Goal: Browse casually: Explore the website without a specific task or goal

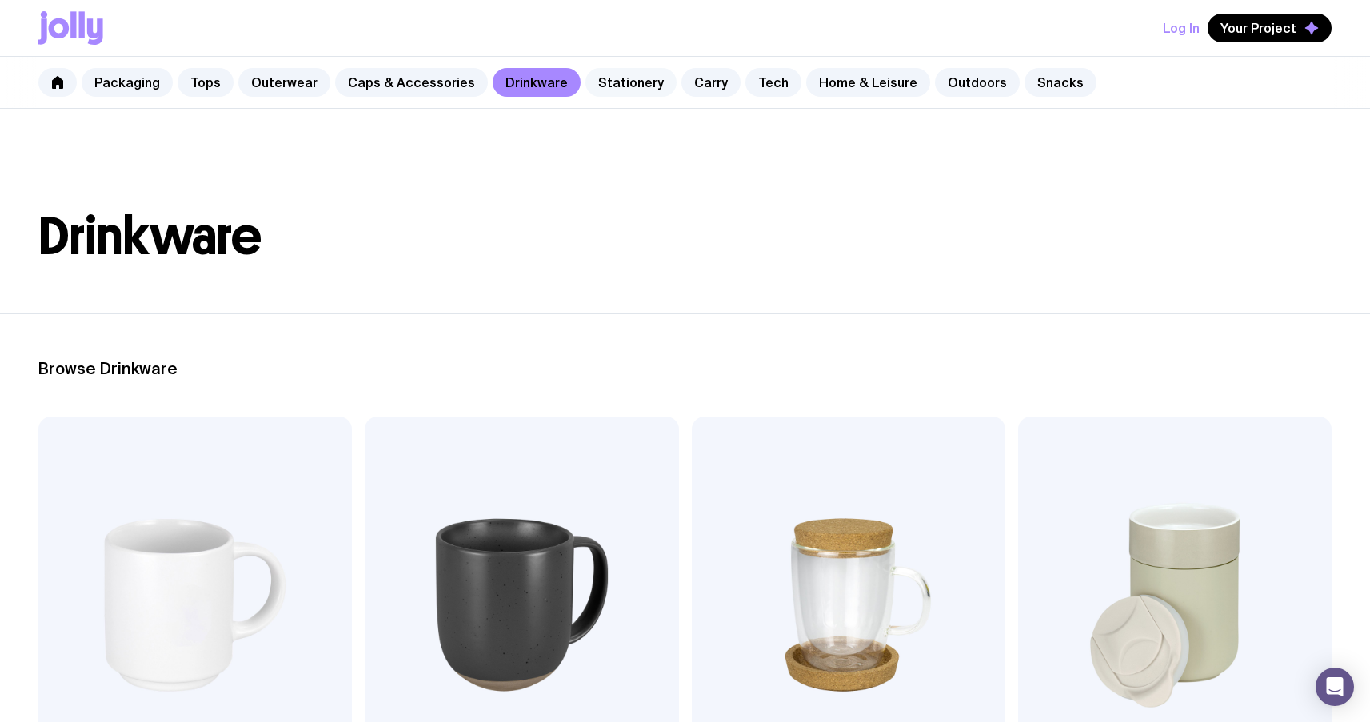
click at [609, 86] on link "Stationery" at bounding box center [631, 82] width 91 height 29
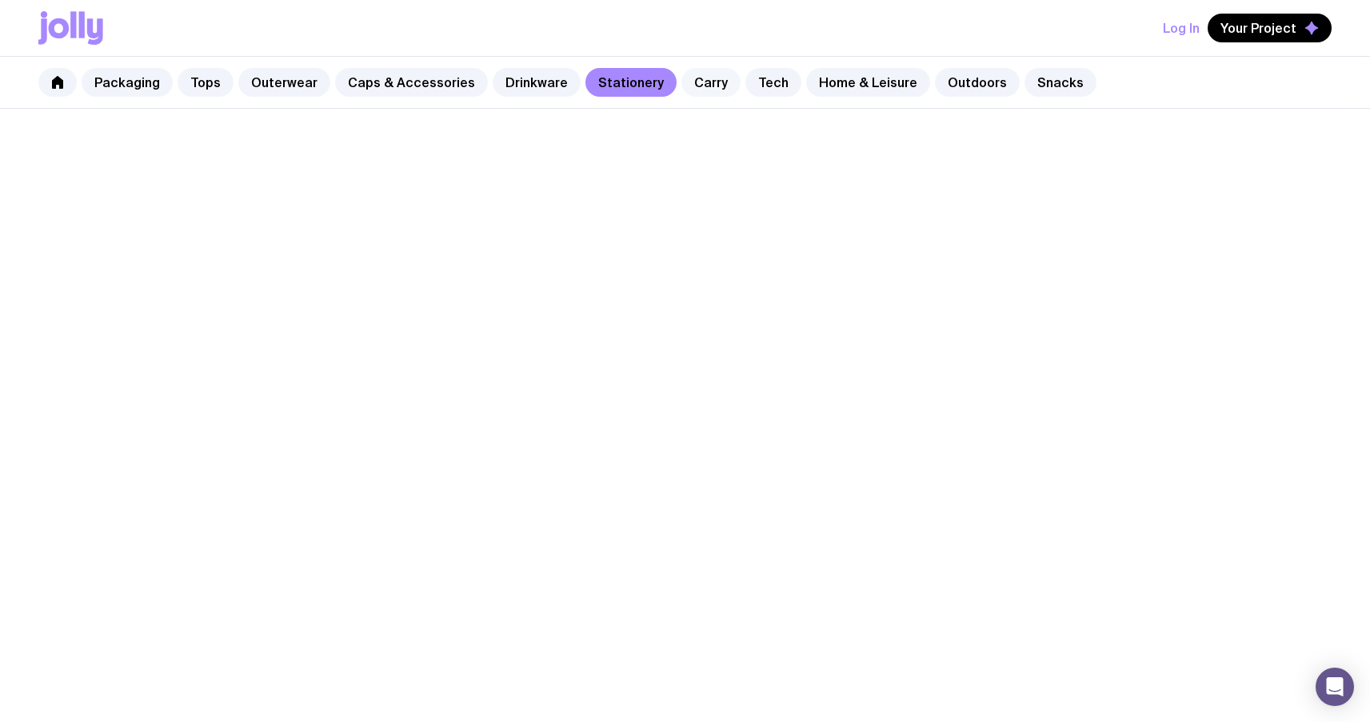
click at [682, 85] on link "Carry" at bounding box center [711, 82] width 59 height 29
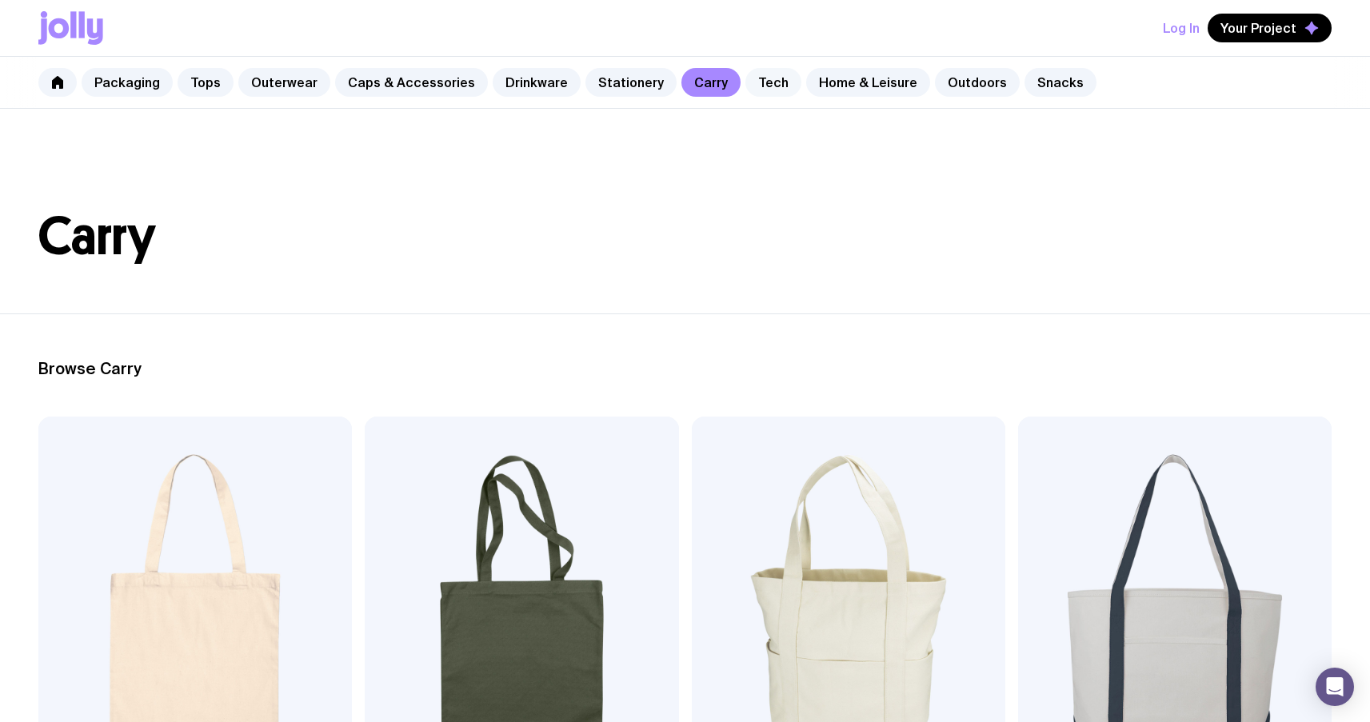
click at [746, 78] on link "Tech" at bounding box center [774, 82] width 56 height 29
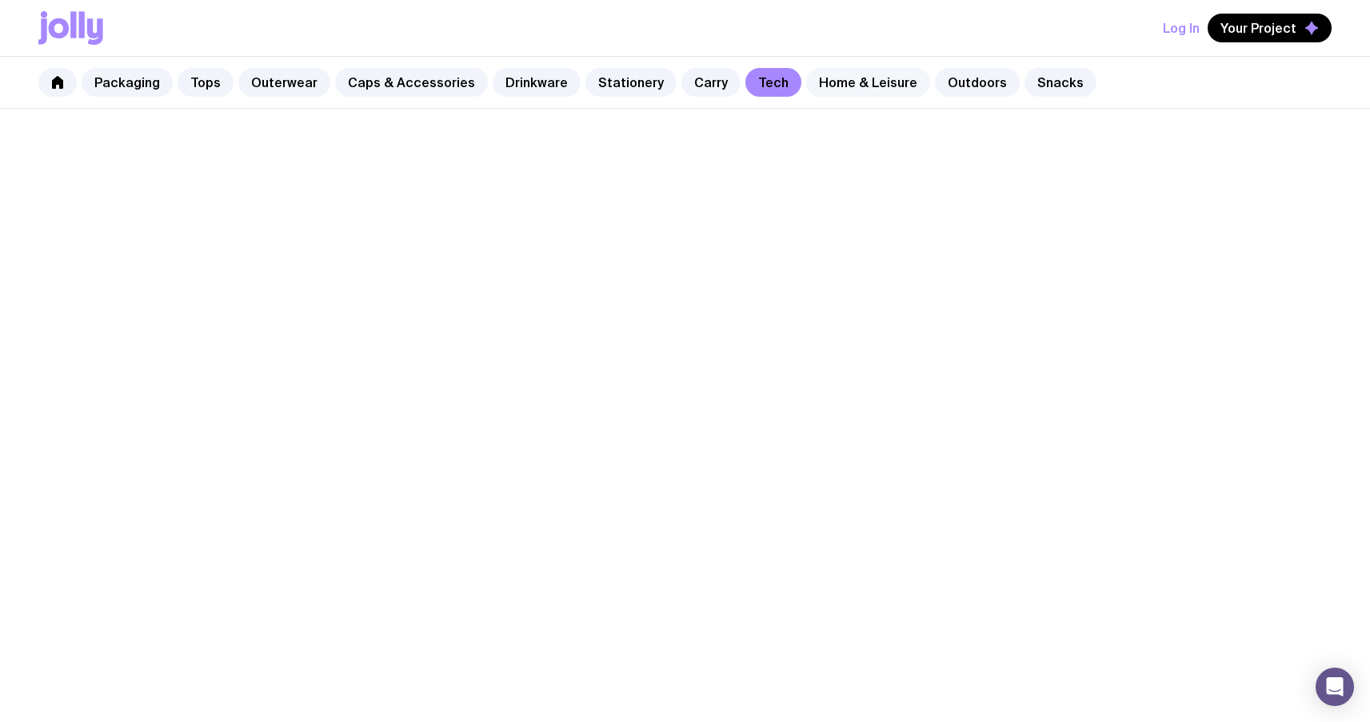
click at [858, 77] on link "Home & Leisure" at bounding box center [868, 82] width 124 height 29
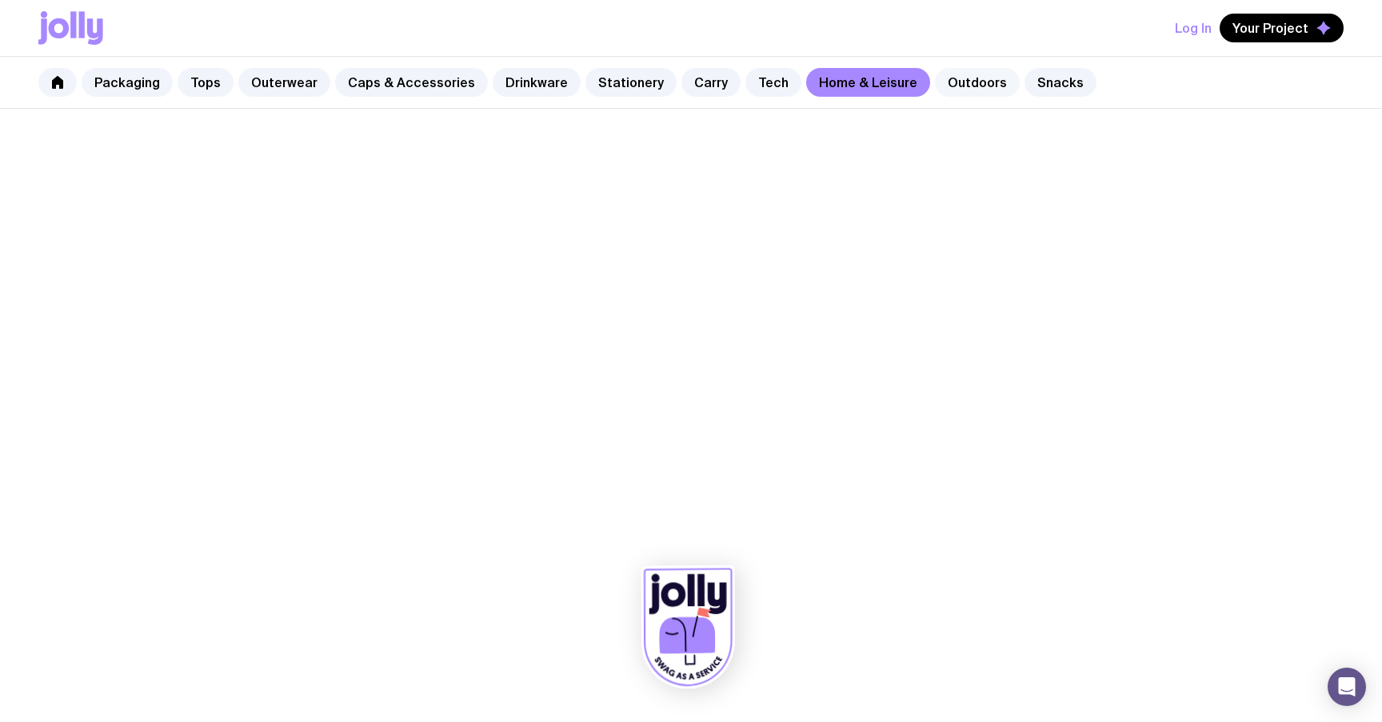
click at [955, 82] on link "Outdoors" at bounding box center [977, 82] width 85 height 29
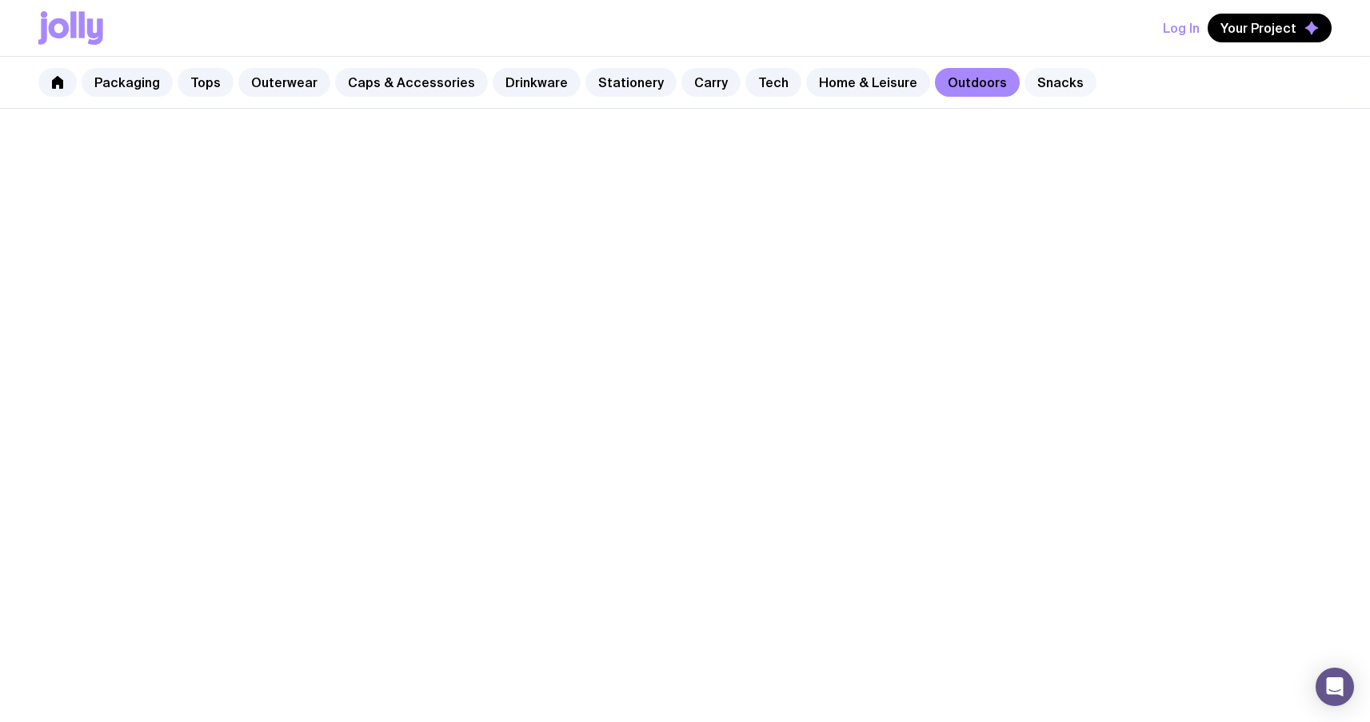
click at [1035, 79] on link "Snacks" at bounding box center [1061, 82] width 72 height 29
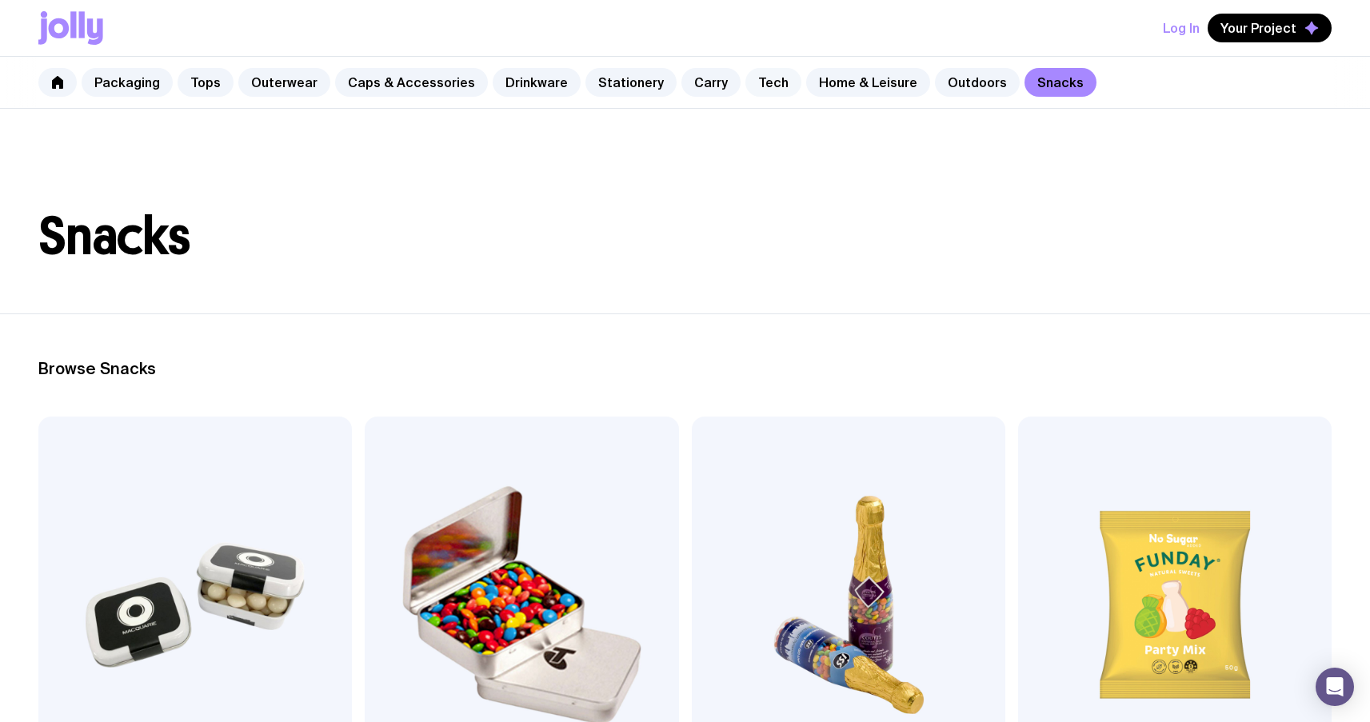
click at [749, 87] on link "Tech" at bounding box center [774, 82] width 56 height 29
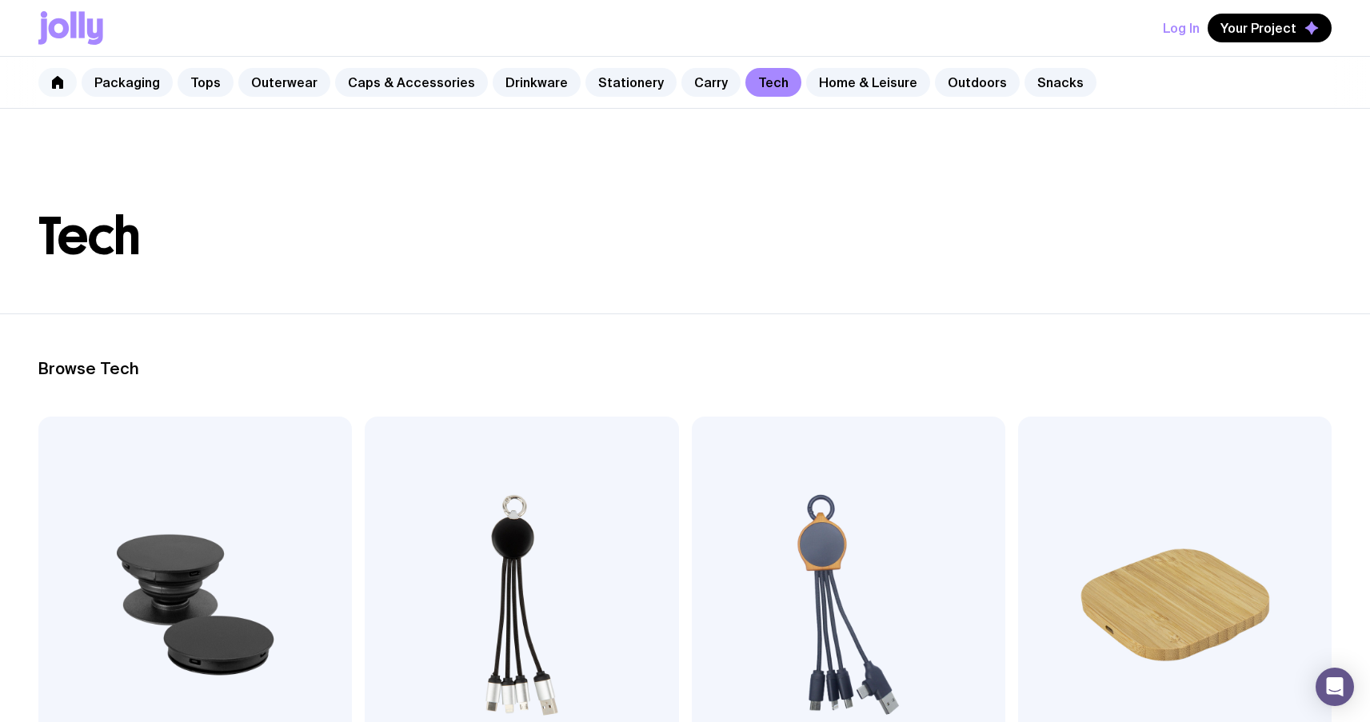
click at [53, 81] on icon at bounding box center [57, 82] width 11 height 13
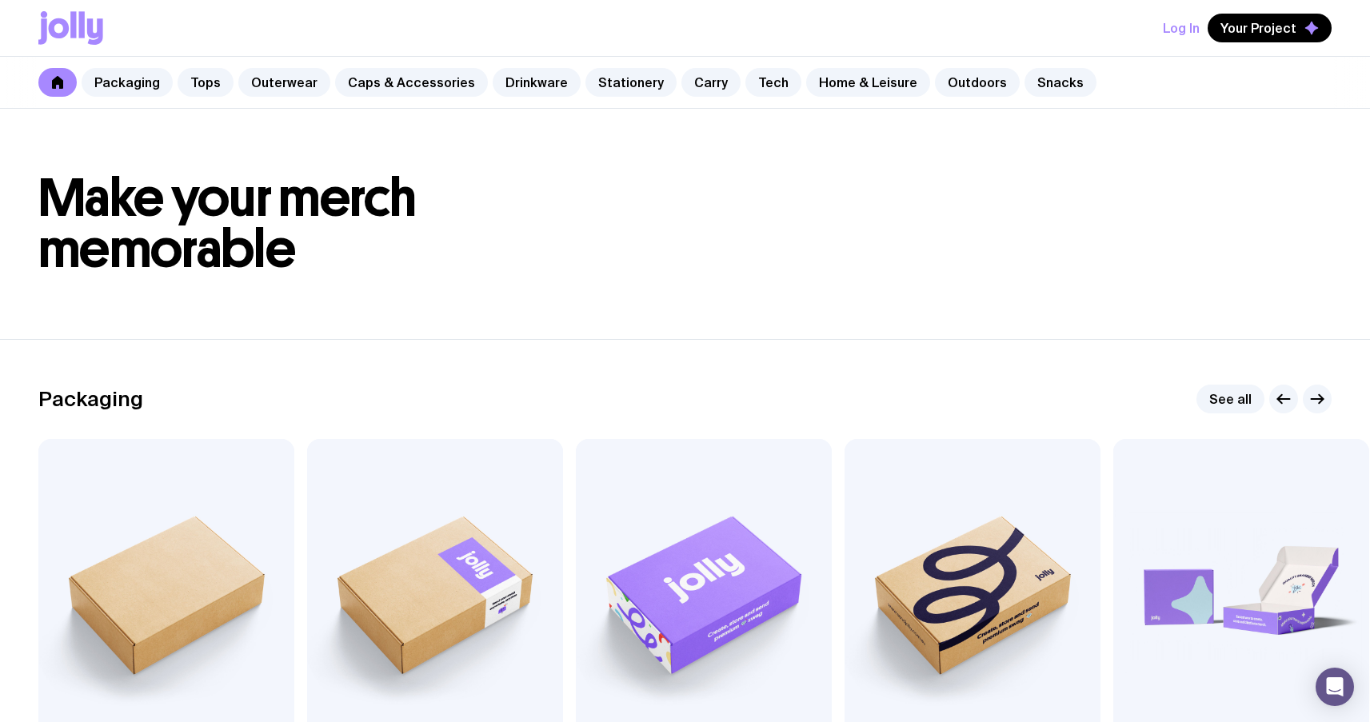
click at [621, 193] on h1 "Make your merch memorable" at bounding box center [685, 224] width 1294 height 102
click at [585, 201] on h1 "Make your merch memorable" at bounding box center [685, 224] width 1294 height 102
click at [136, 88] on link "Packaging" at bounding box center [127, 82] width 91 height 29
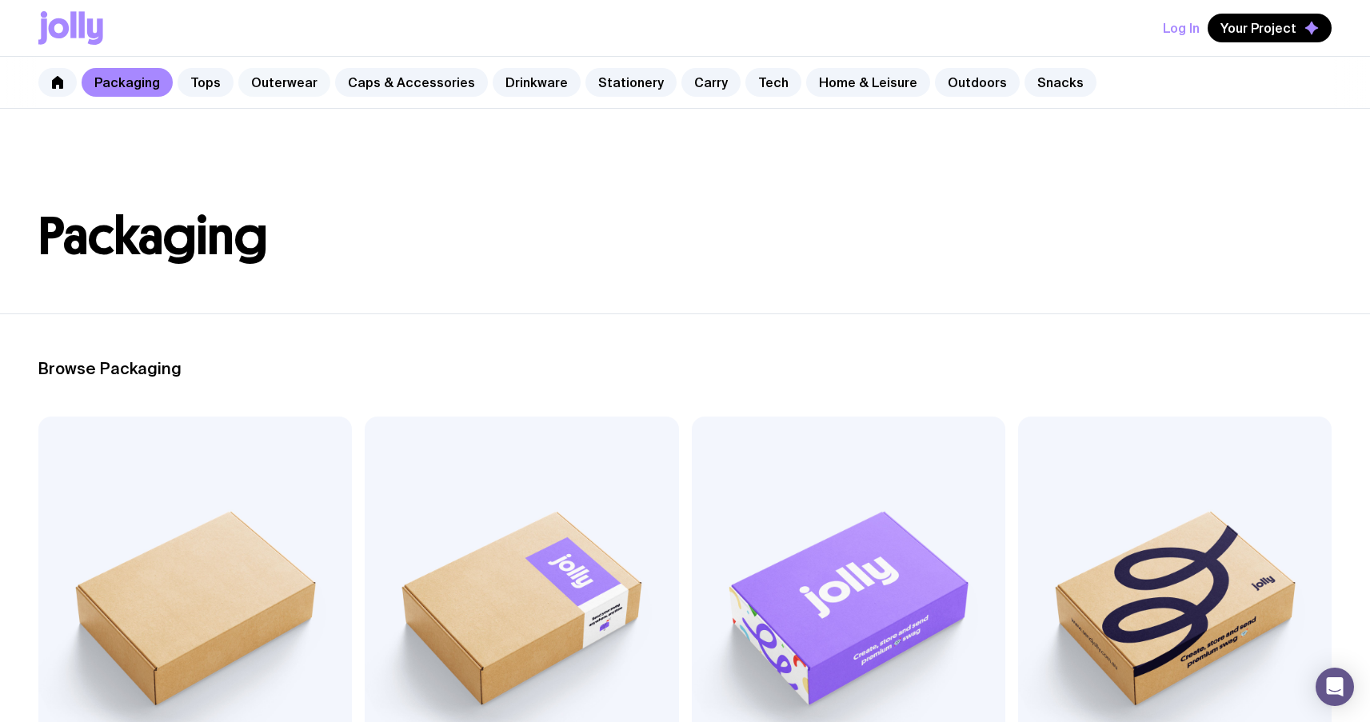
click at [267, 86] on link "Outerwear" at bounding box center [284, 82] width 92 height 29
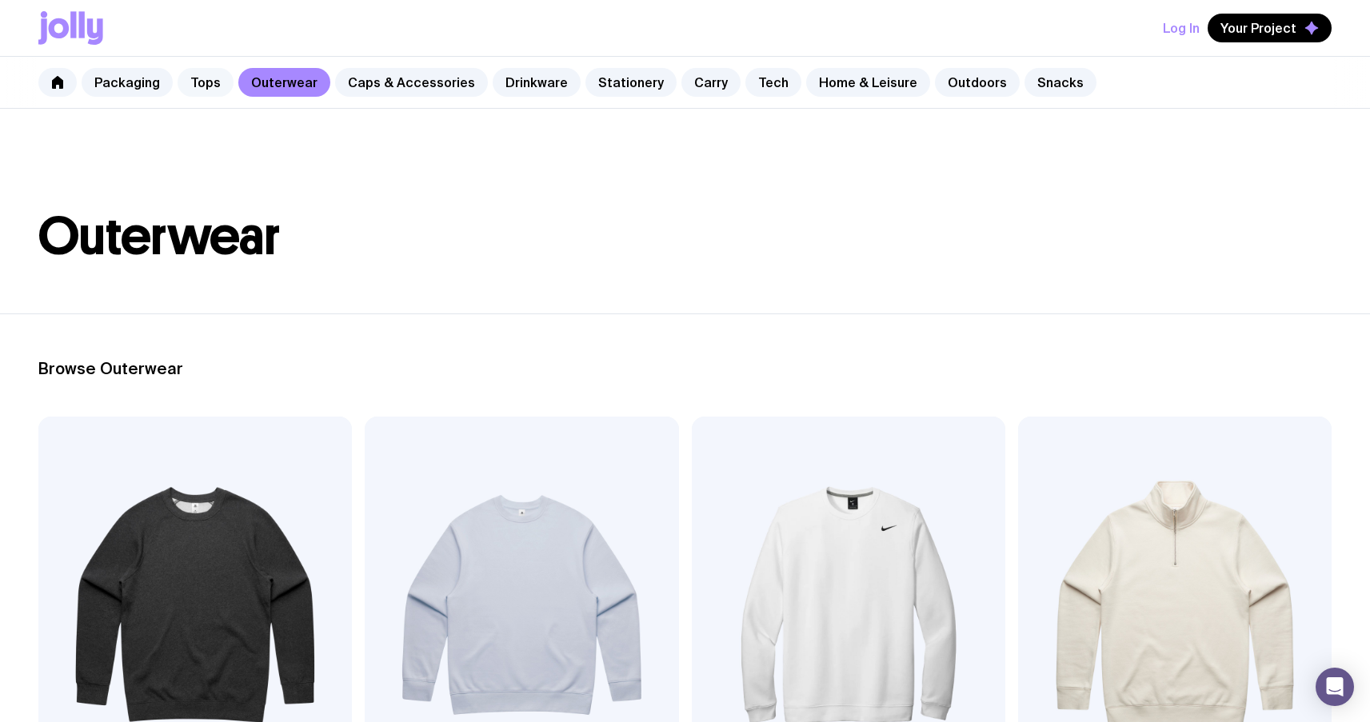
click at [214, 83] on link "Tops" at bounding box center [206, 82] width 56 height 29
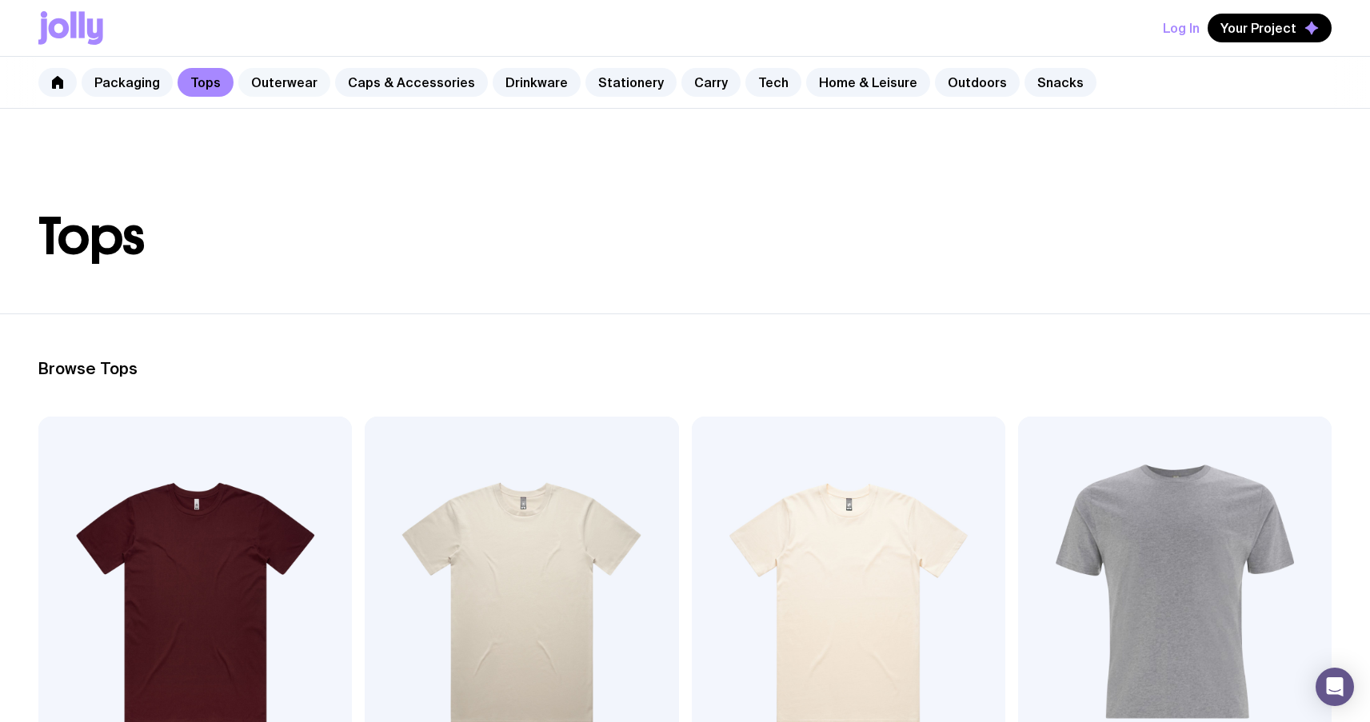
click at [273, 70] on link "Outerwear" at bounding box center [284, 82] width 92 height 29
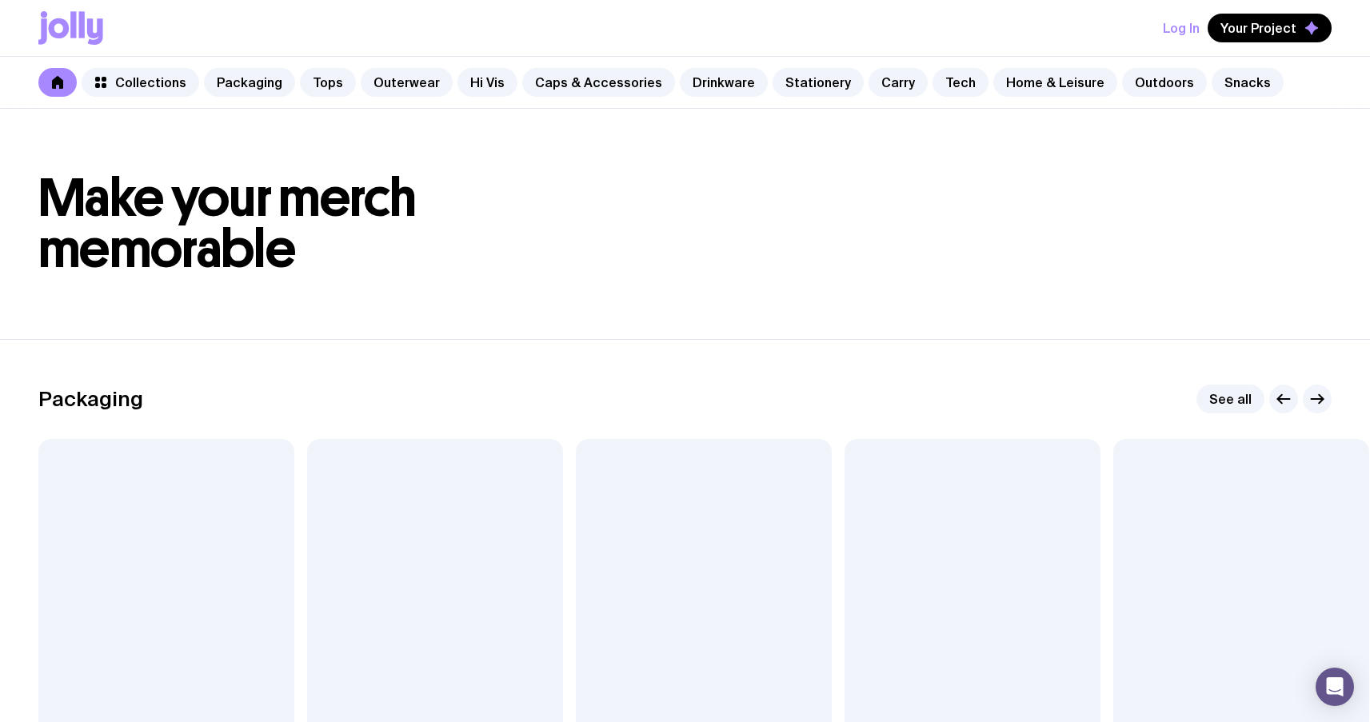
click at [515, 326] on header "Make your merch memorable" at bounding box center [685, 224] width 1370 height 230
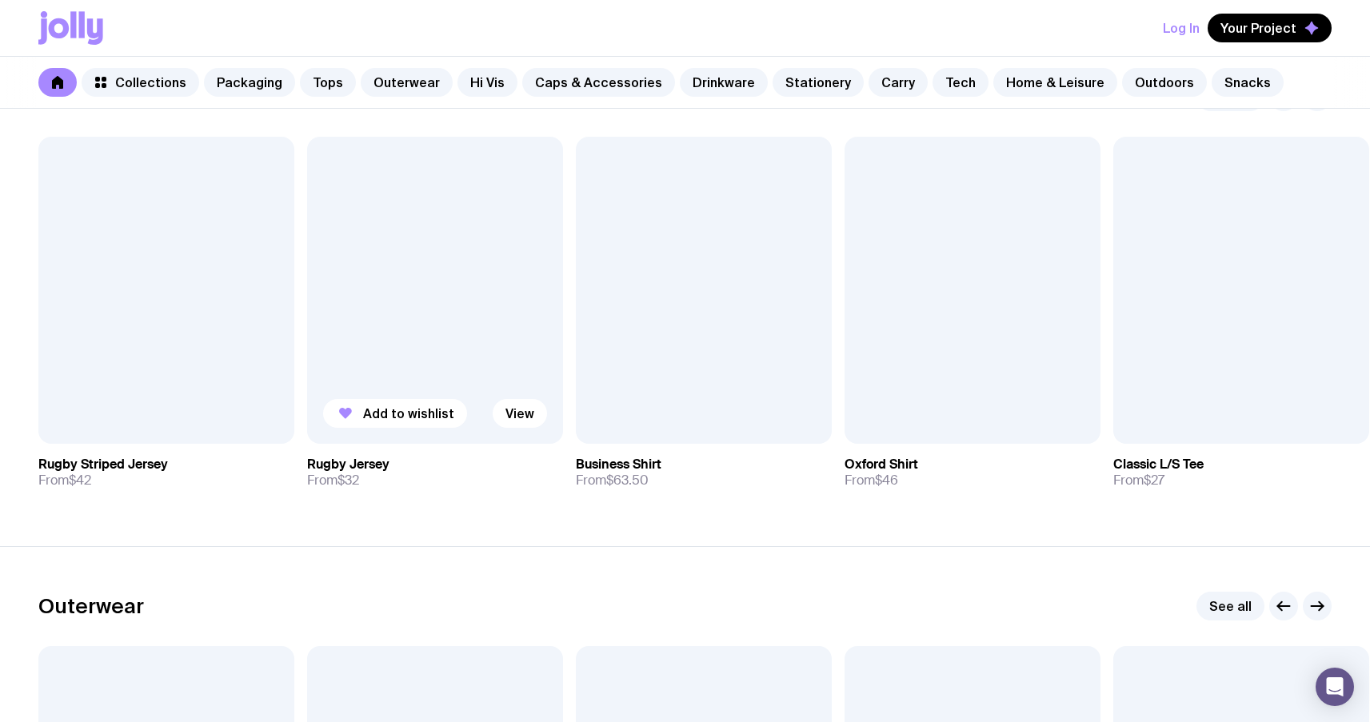
scroll to position [826, 0]
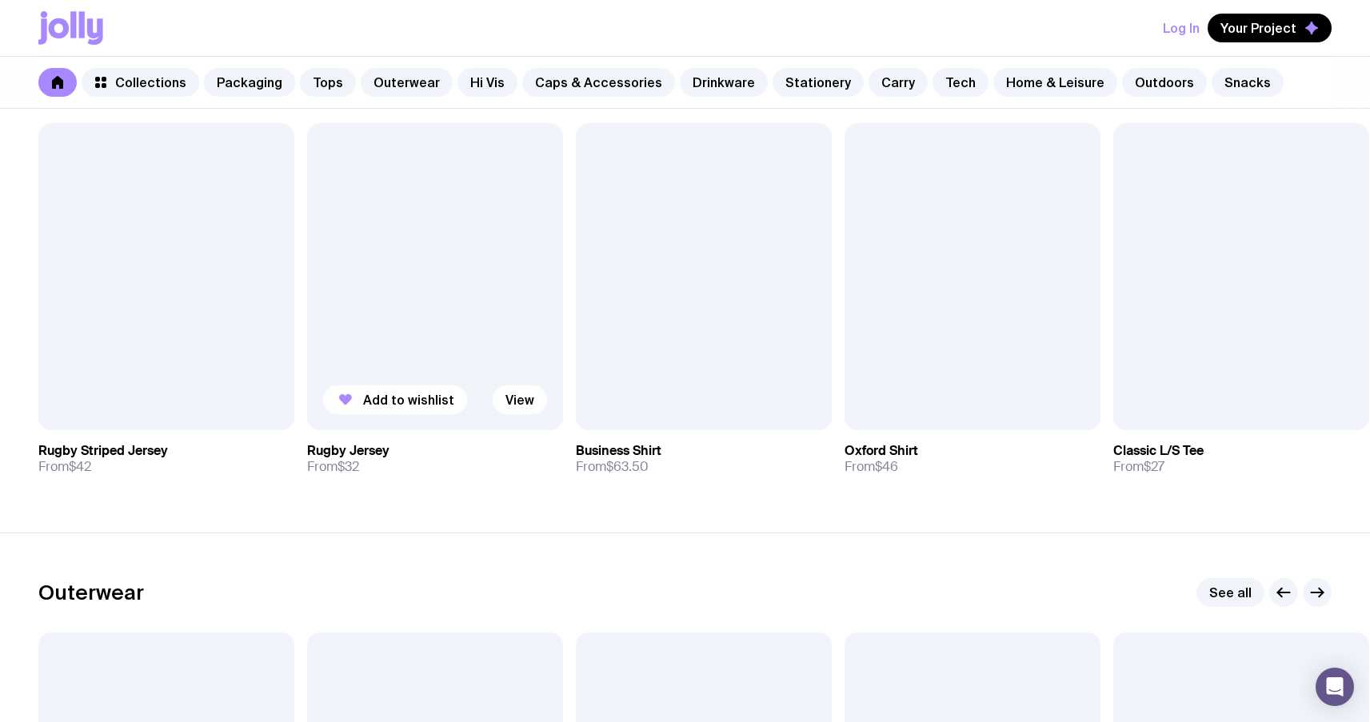
click at [446, 329] on div at bounding box center [435, 276] width 256 height 307
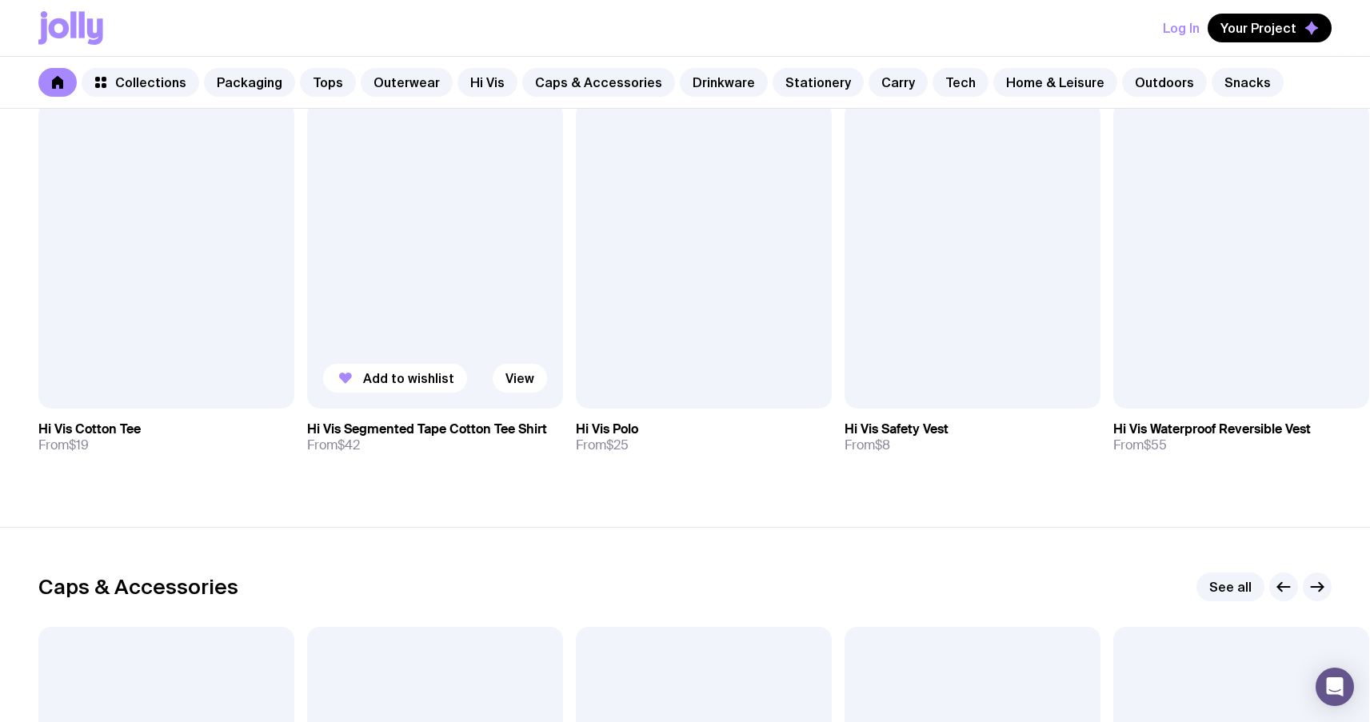
scroll to position [1889, 0]
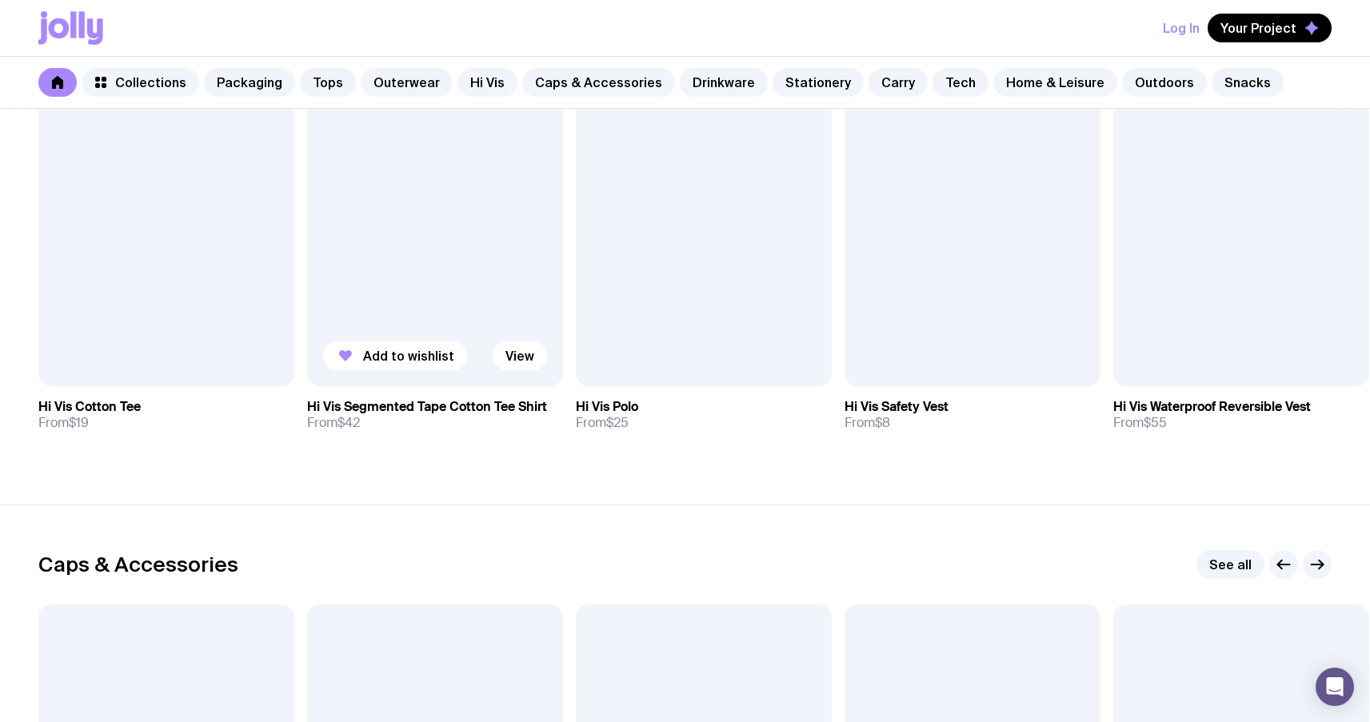
click at [493, 338] on div at bounding box center [435, 232] width 256 height 307
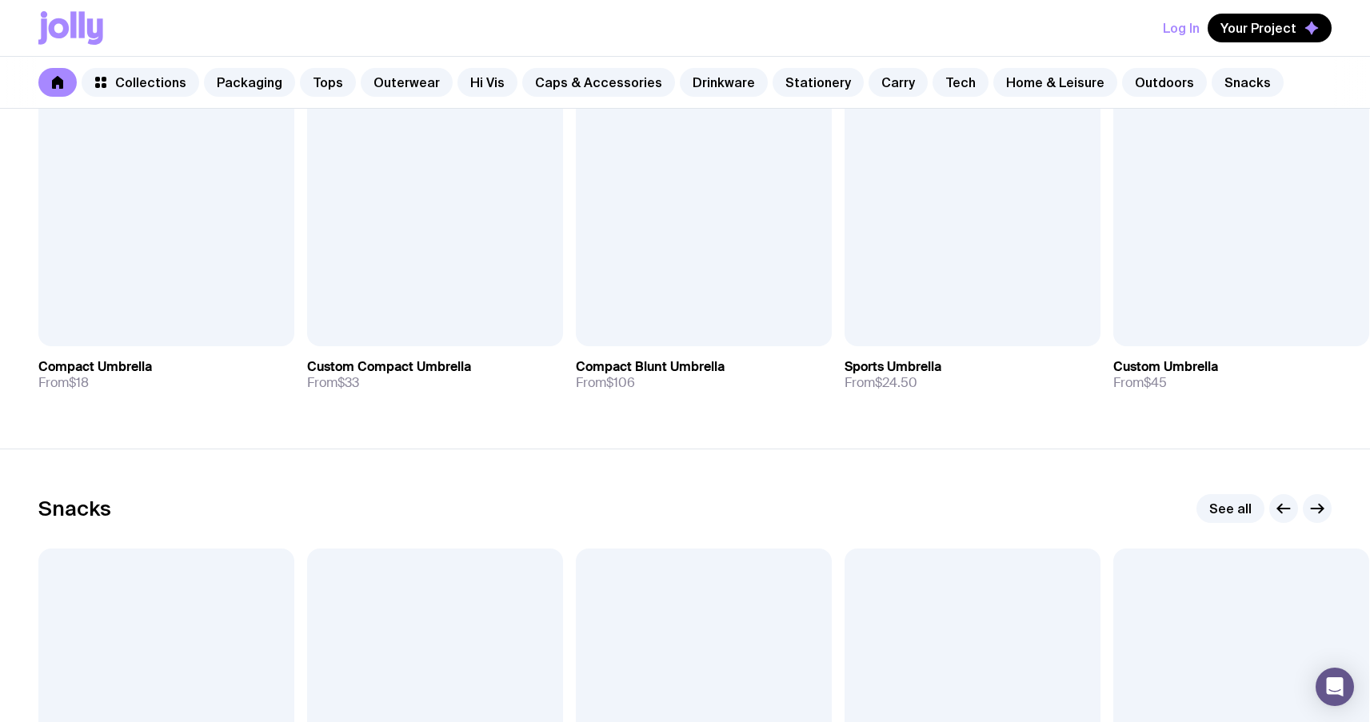
scroll to position [5924, 0]
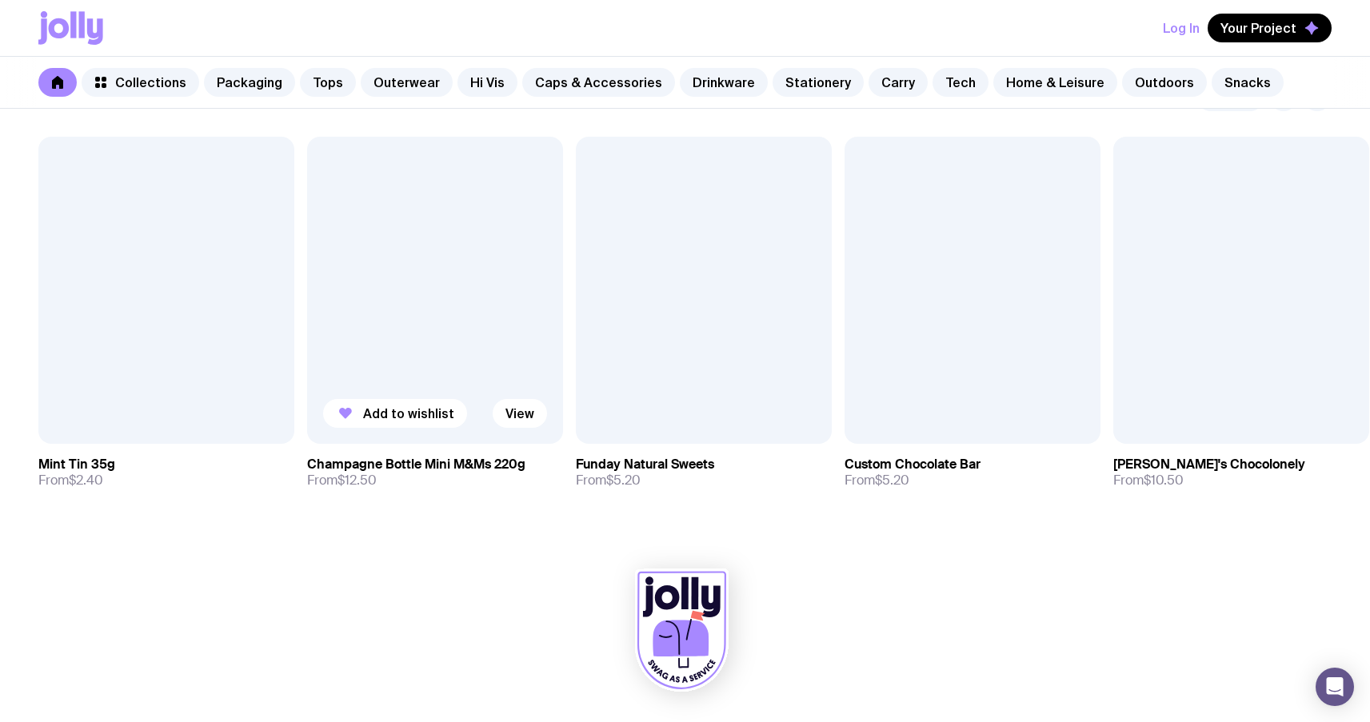
click at [469, 367] on div at bounding box center [435, 290] width 256 height 307
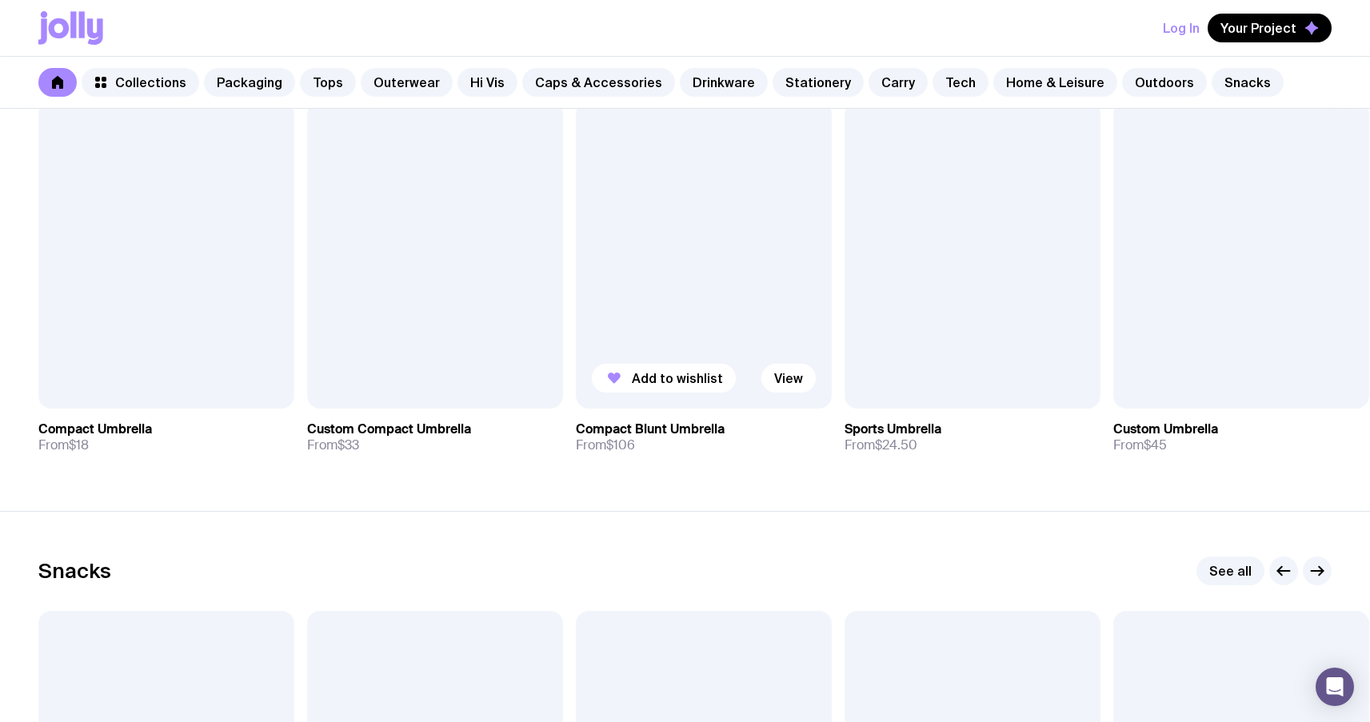
scroll to position [5444, 0]
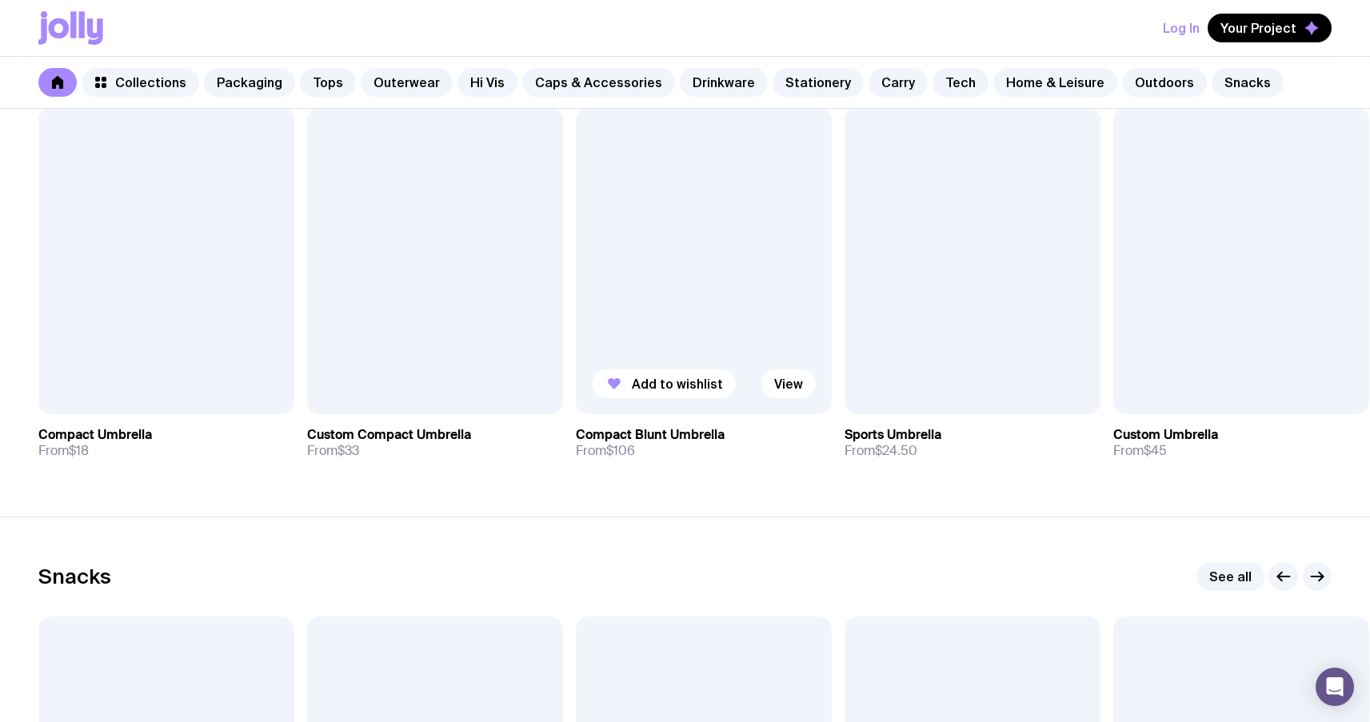
click at [731, 271] on div at bounding box center [704, 260] width 256 height 307
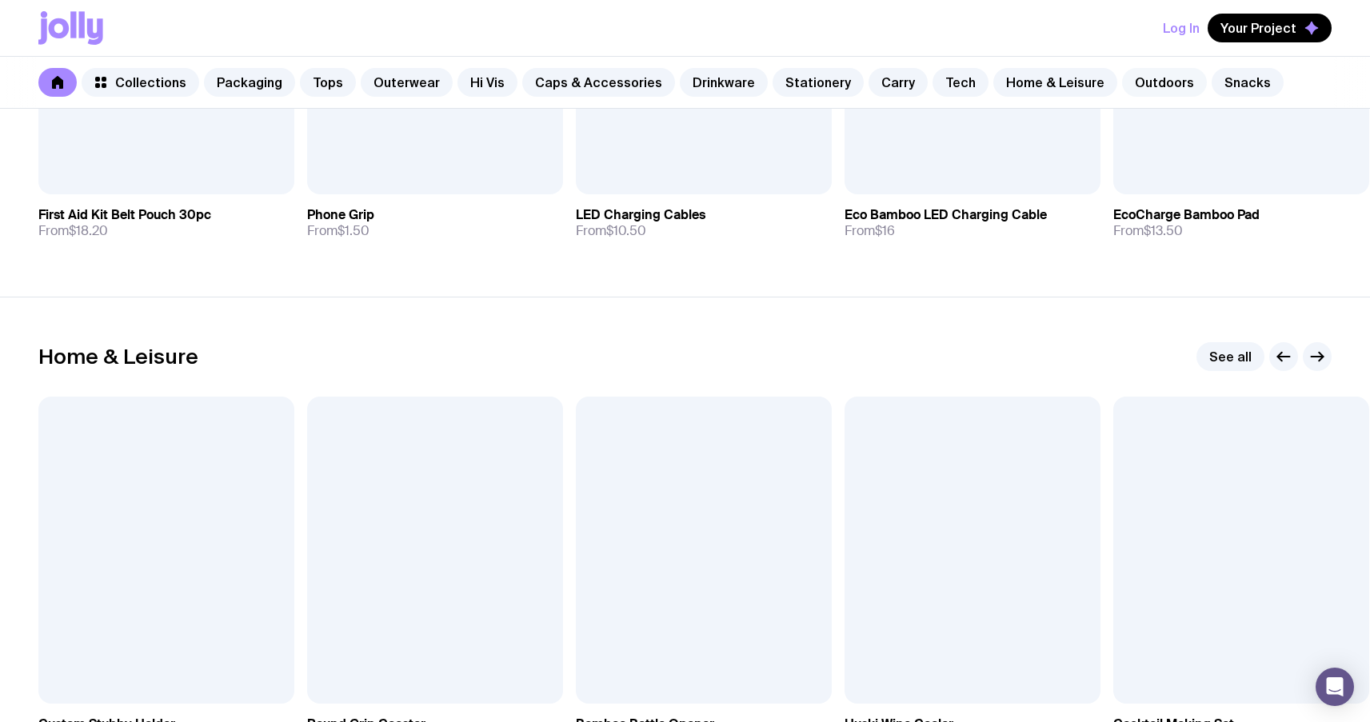
scroll to position [4639, 0]
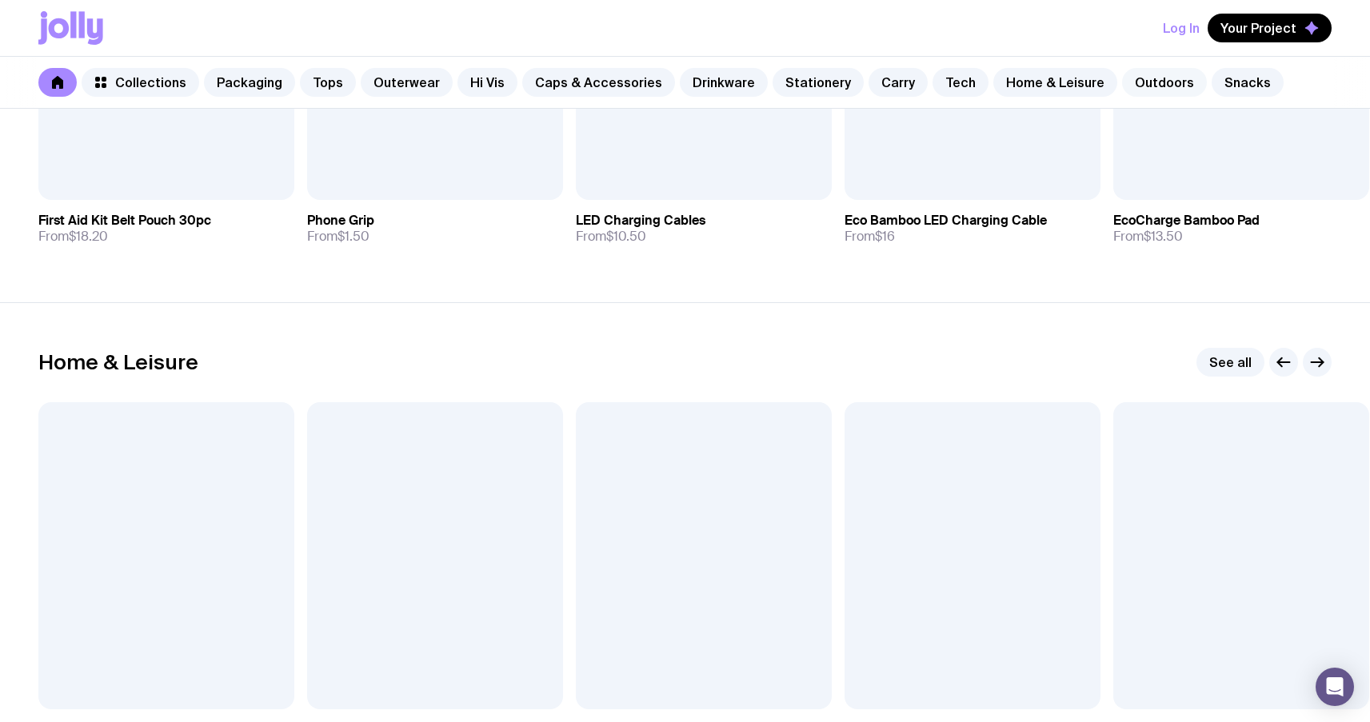
click at [1149, 77] on link "Outdoors" at bounding box center [1164, 82] width 85 height 29
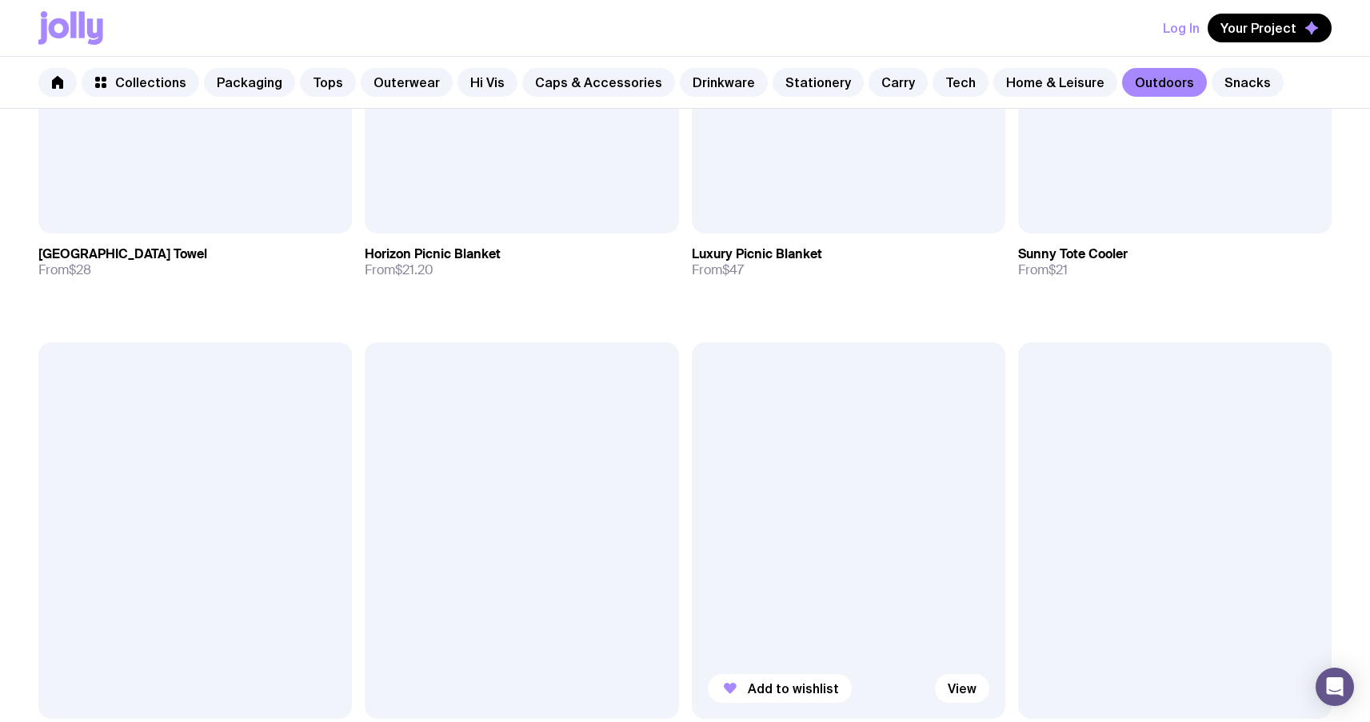
scroll to position [1533, 0]
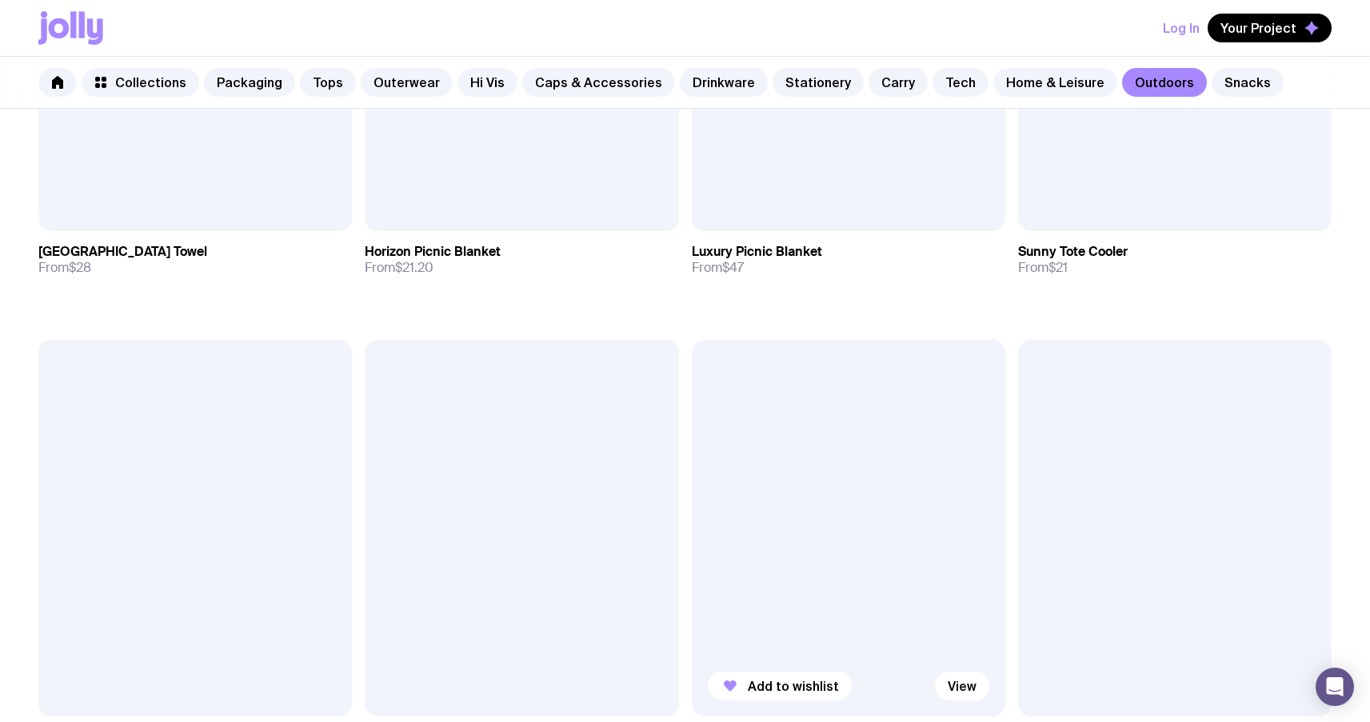
click at [810, 495] on div at bounding box center [849, 528] width 314 height 377
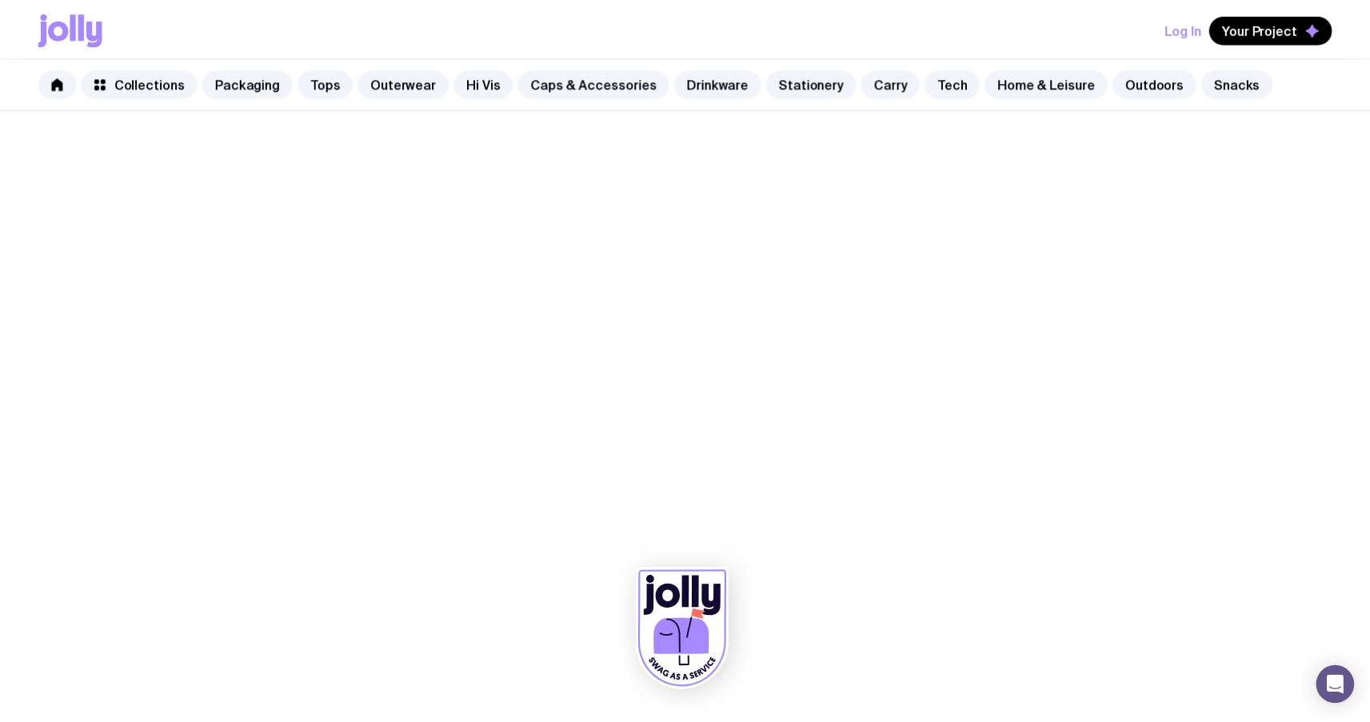
scroll to position [1533, 0]
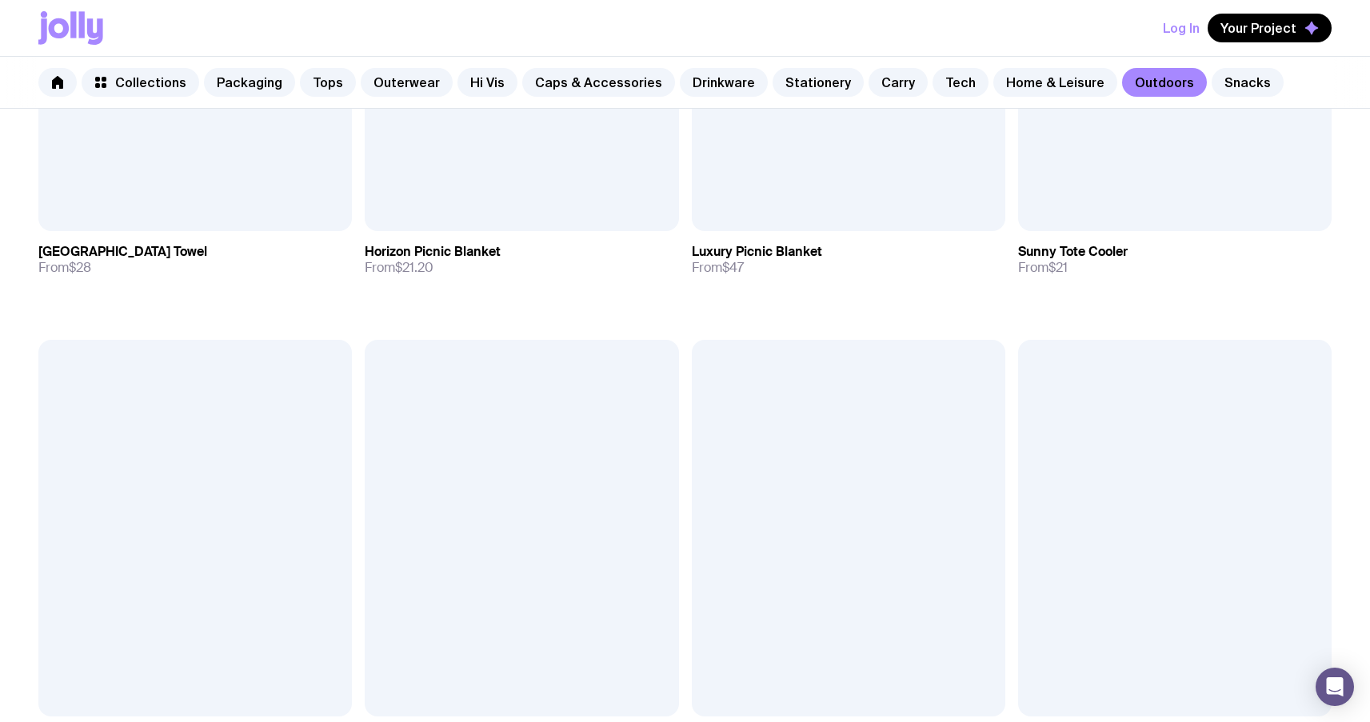
click at [538, 66] on div "Collections Packaging Tops Outerwear Hi Vis Caps & Accessories Drinkware Statio…" at bounding box center [685, 83] width 1370 height 52
click at [542, 78] on link "Caps & Accessories" at bounding box center [598, 82] width 153 height 29
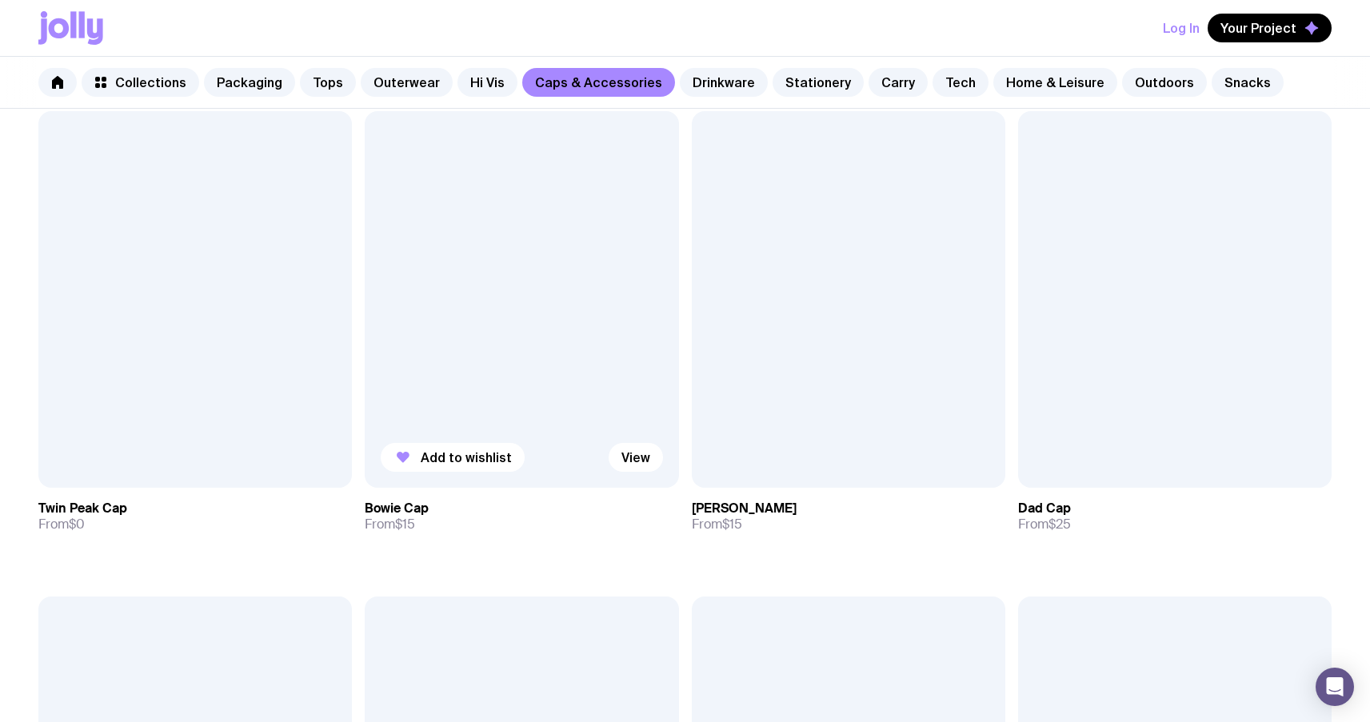
scroll to position [366, 0]
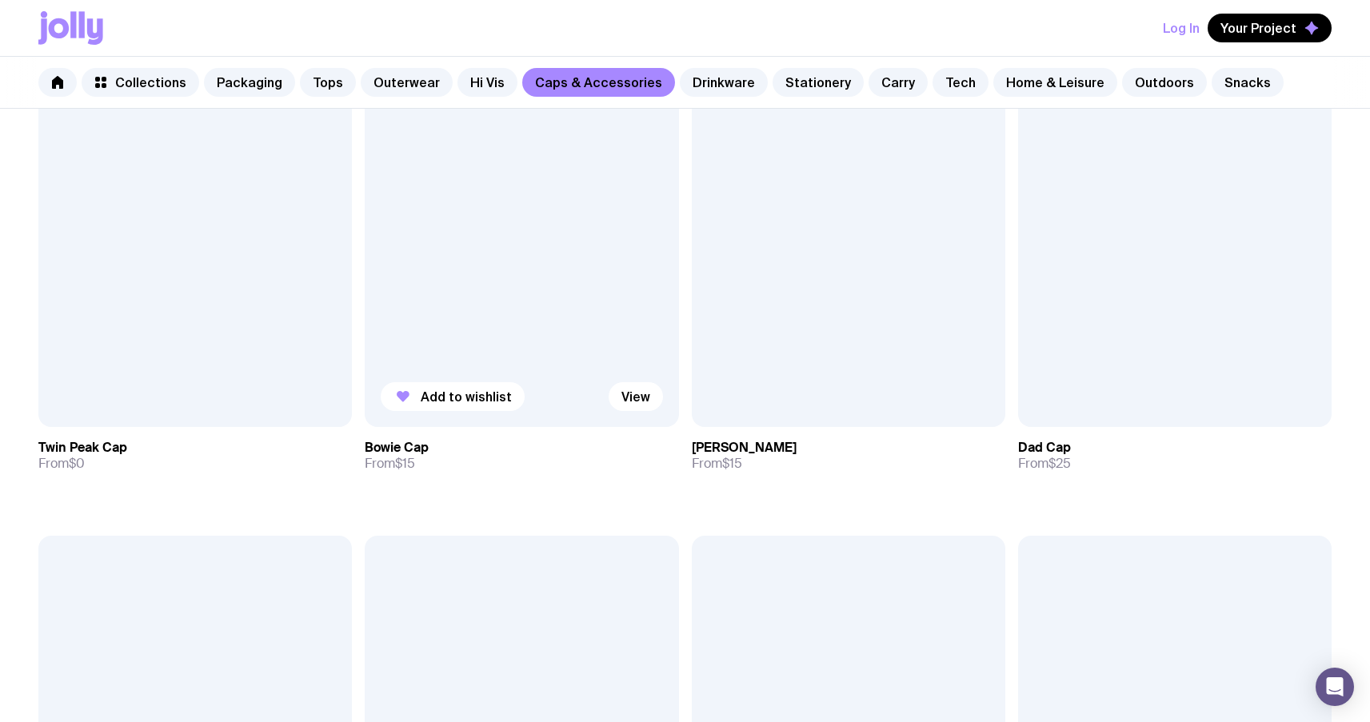
click at [590, 372] on div at bounding box center [522, 238] width 314 height 377
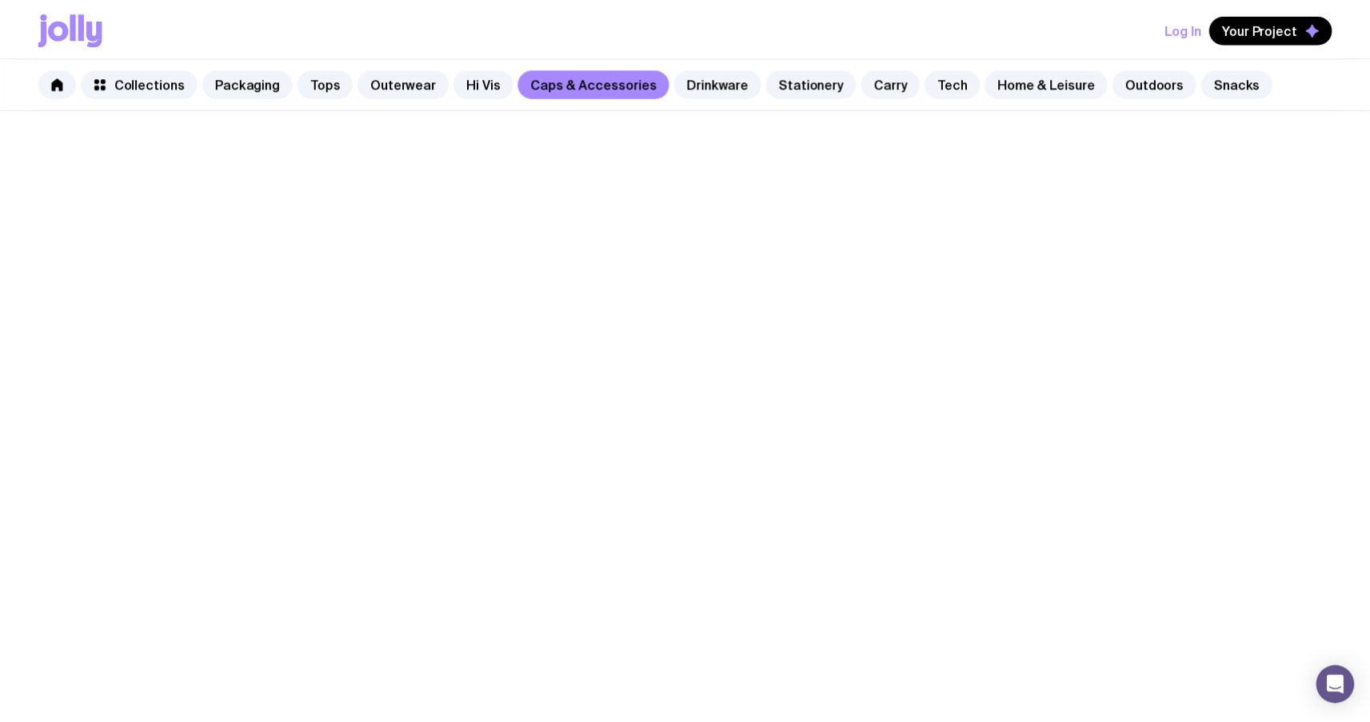
scroll to position [366, 0]
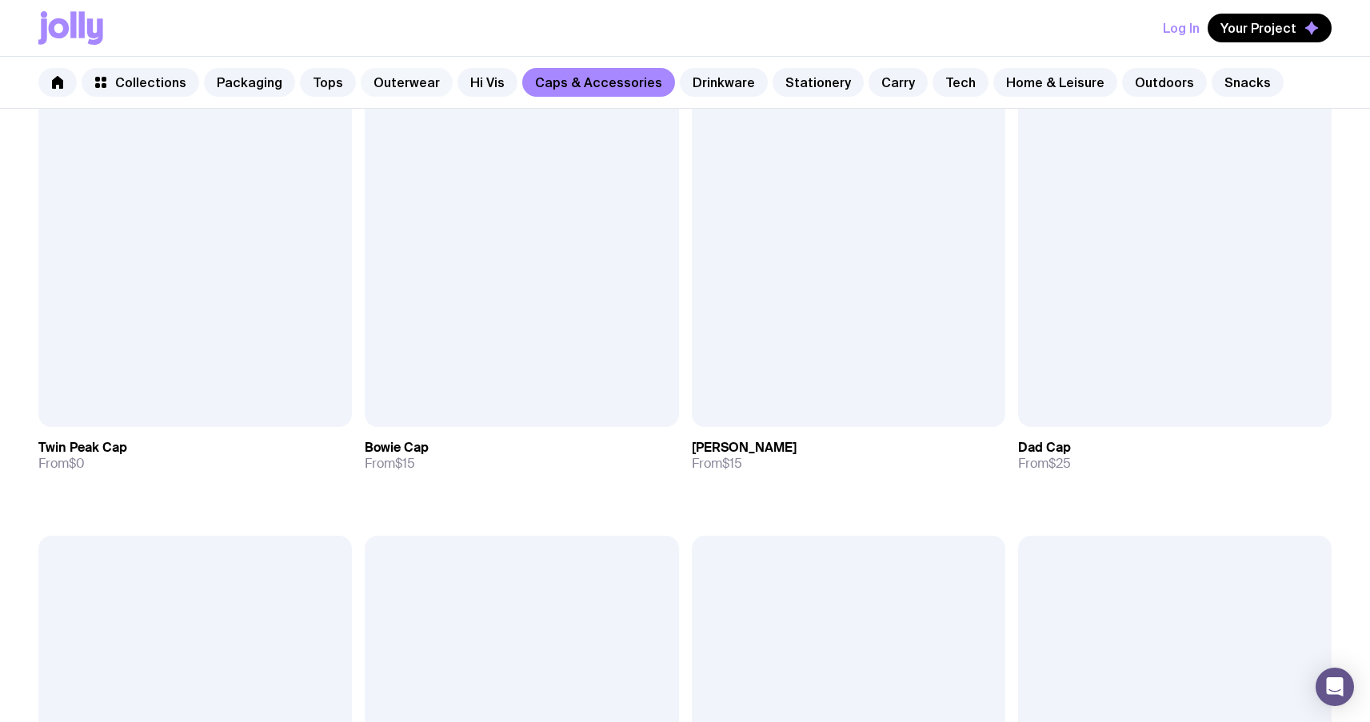
click at [370, 81] on link "Outerwear" at bounding box center [407, 82] width 92 height 29
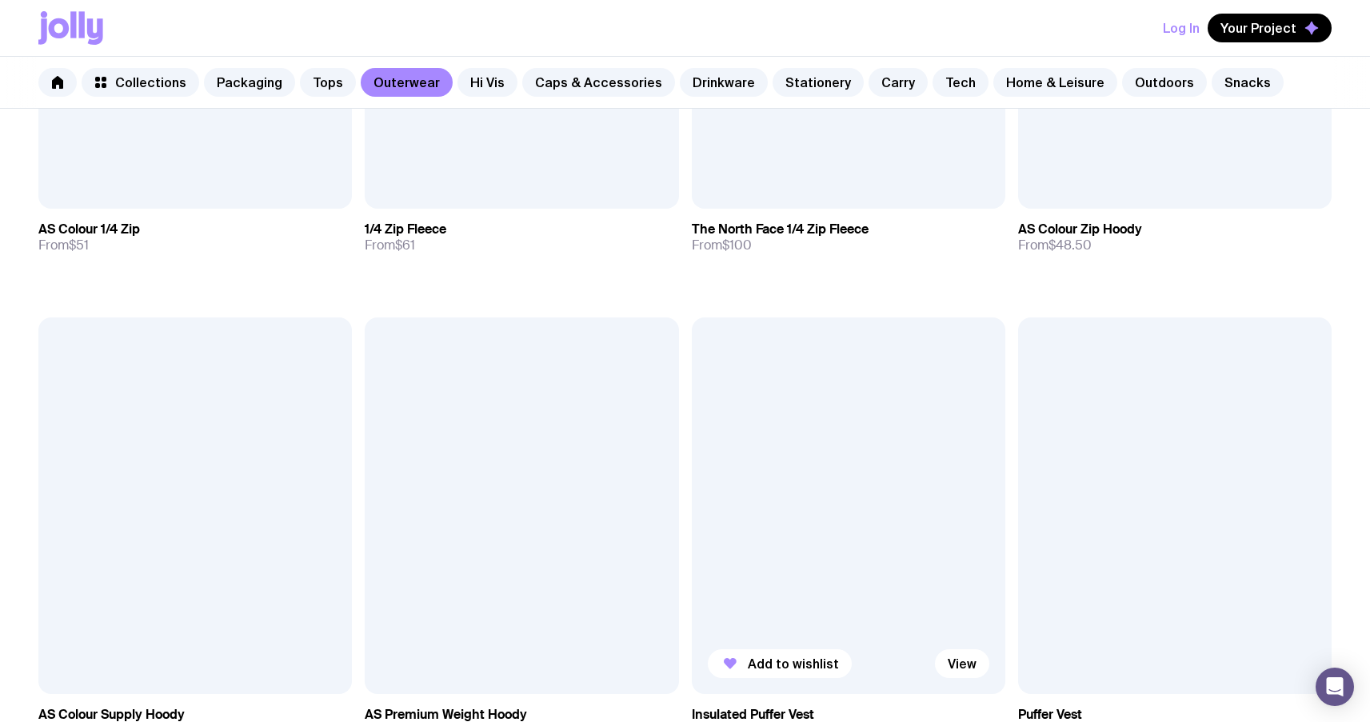
scroll to position [1076, 0]
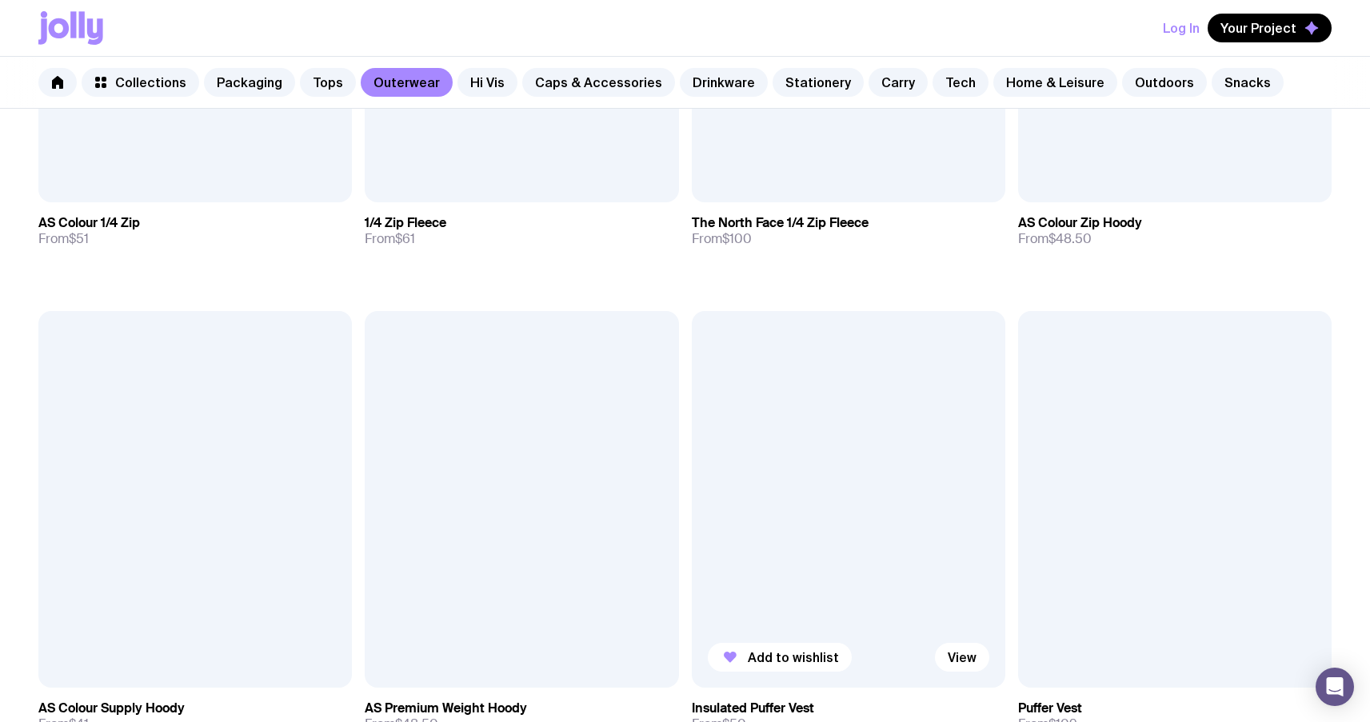
click at [756, 534] on div at bounding box center [849, 499] width 314 height 377
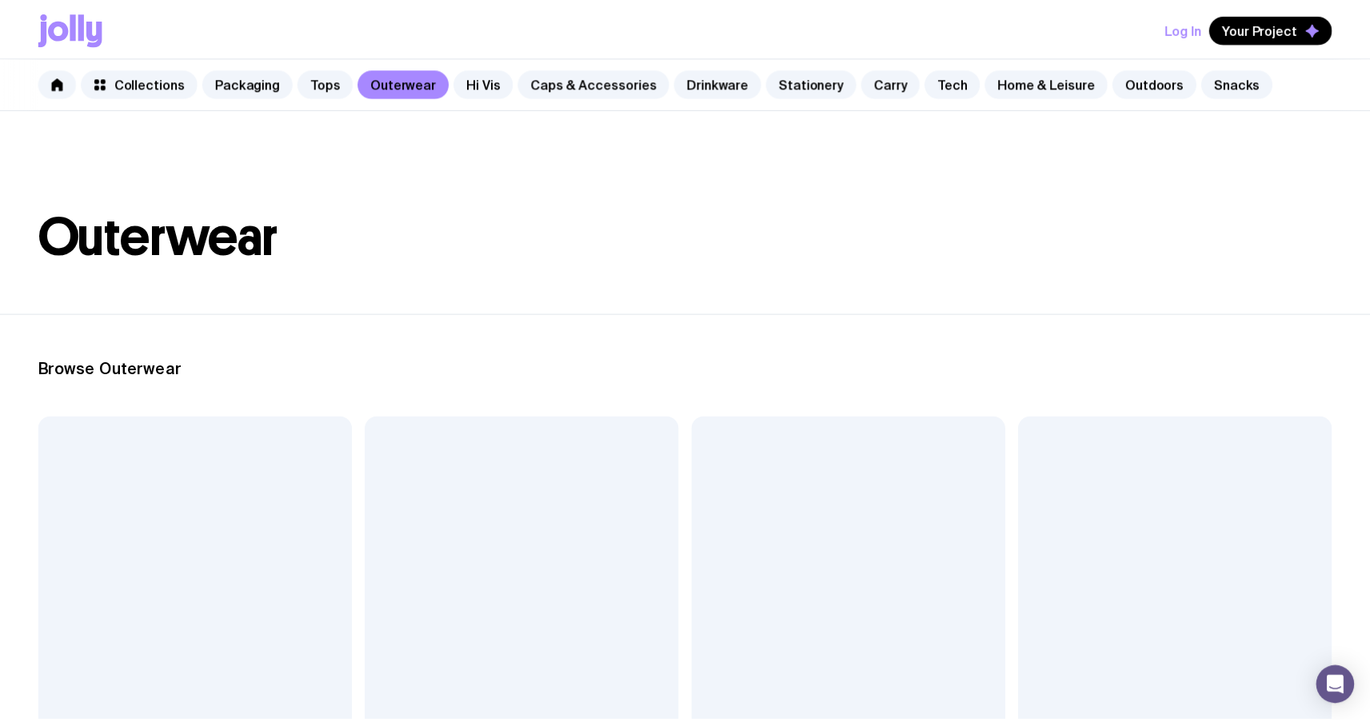
scroll to position [1076, 0]
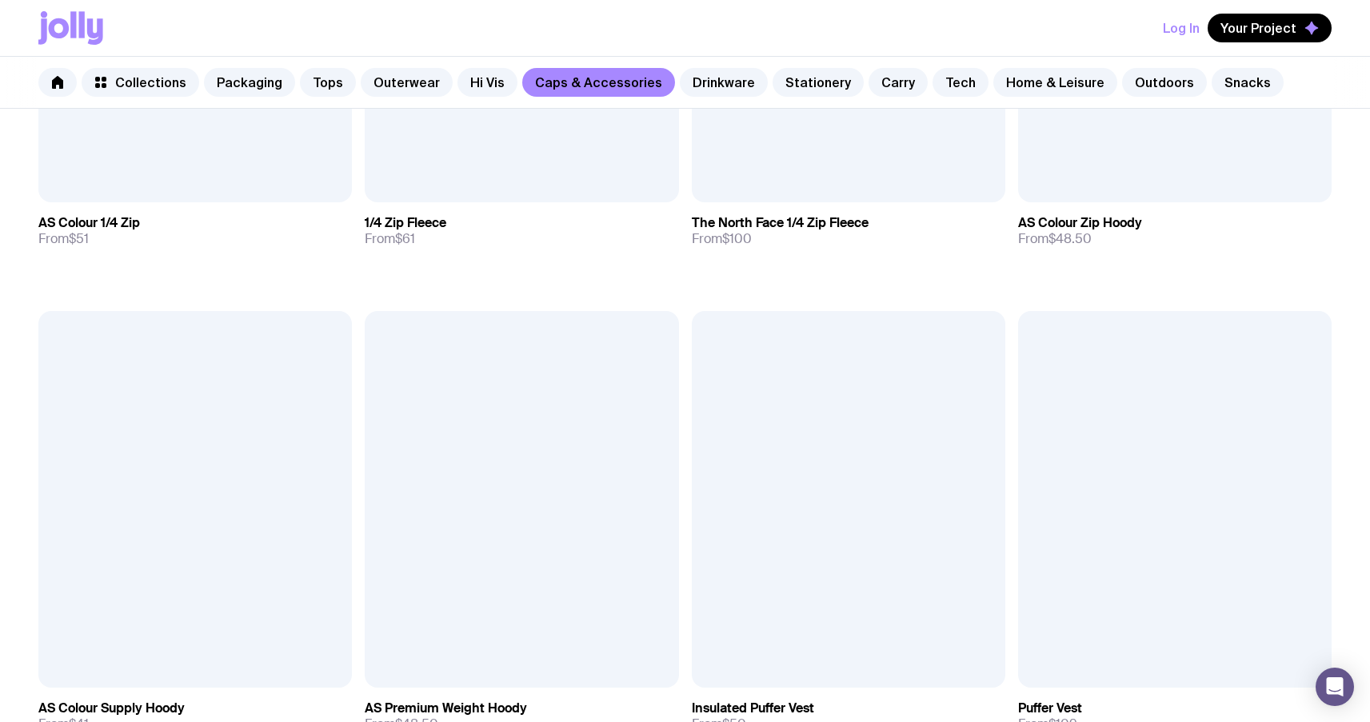
scroll to position [366, 0]
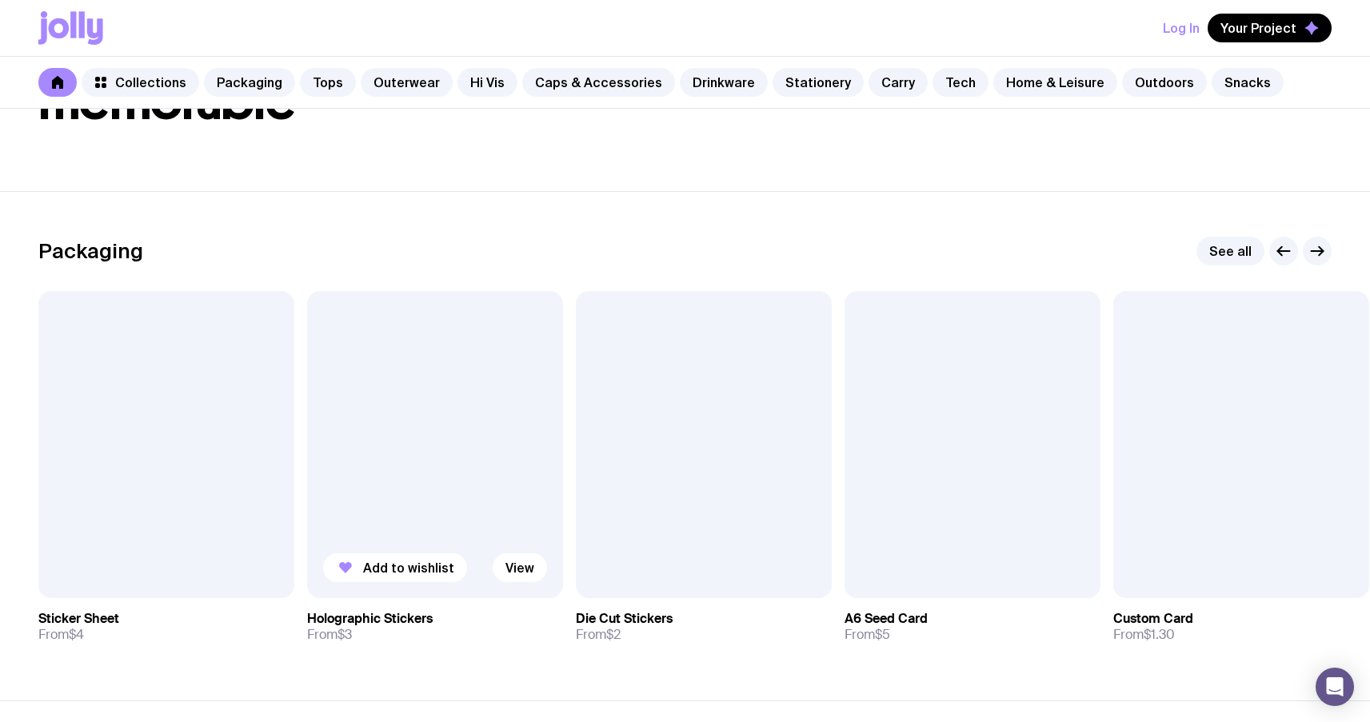
scroll to position [162, 0]
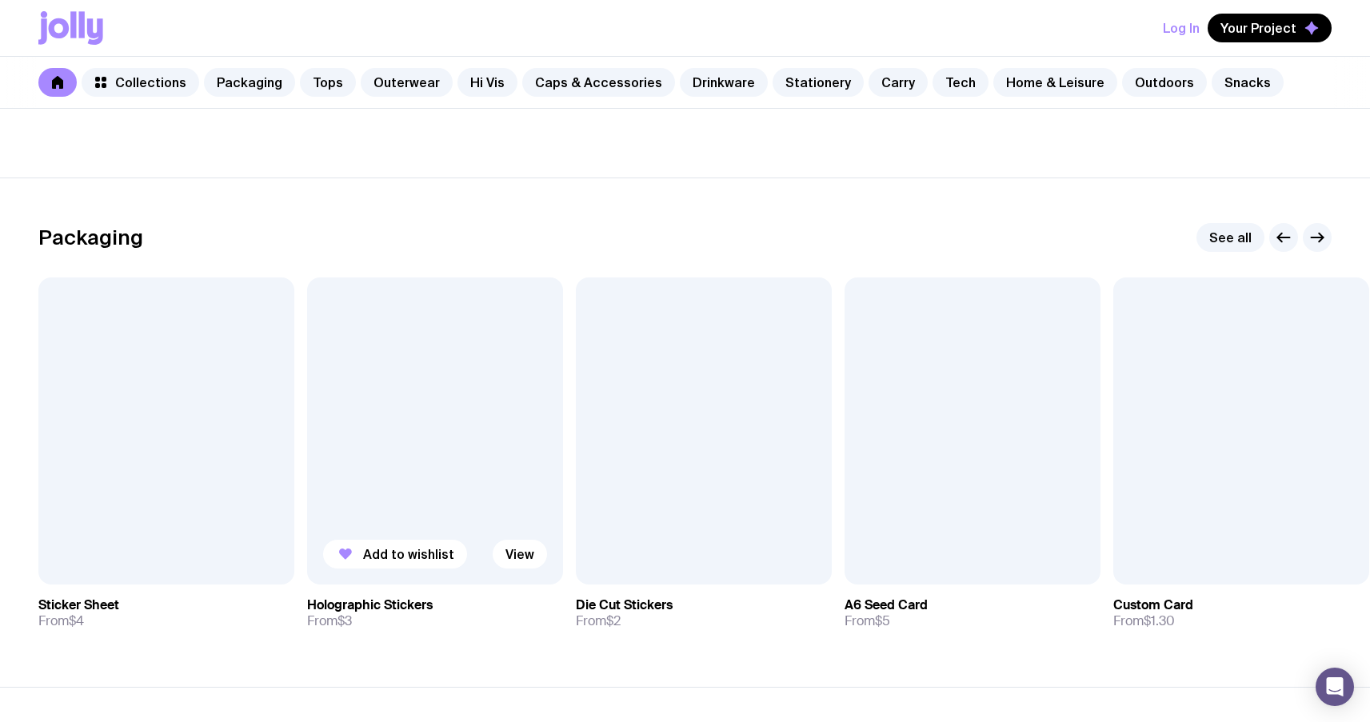
click at [429, 410] on div at bounding box center [435, 431] width 256 height 307
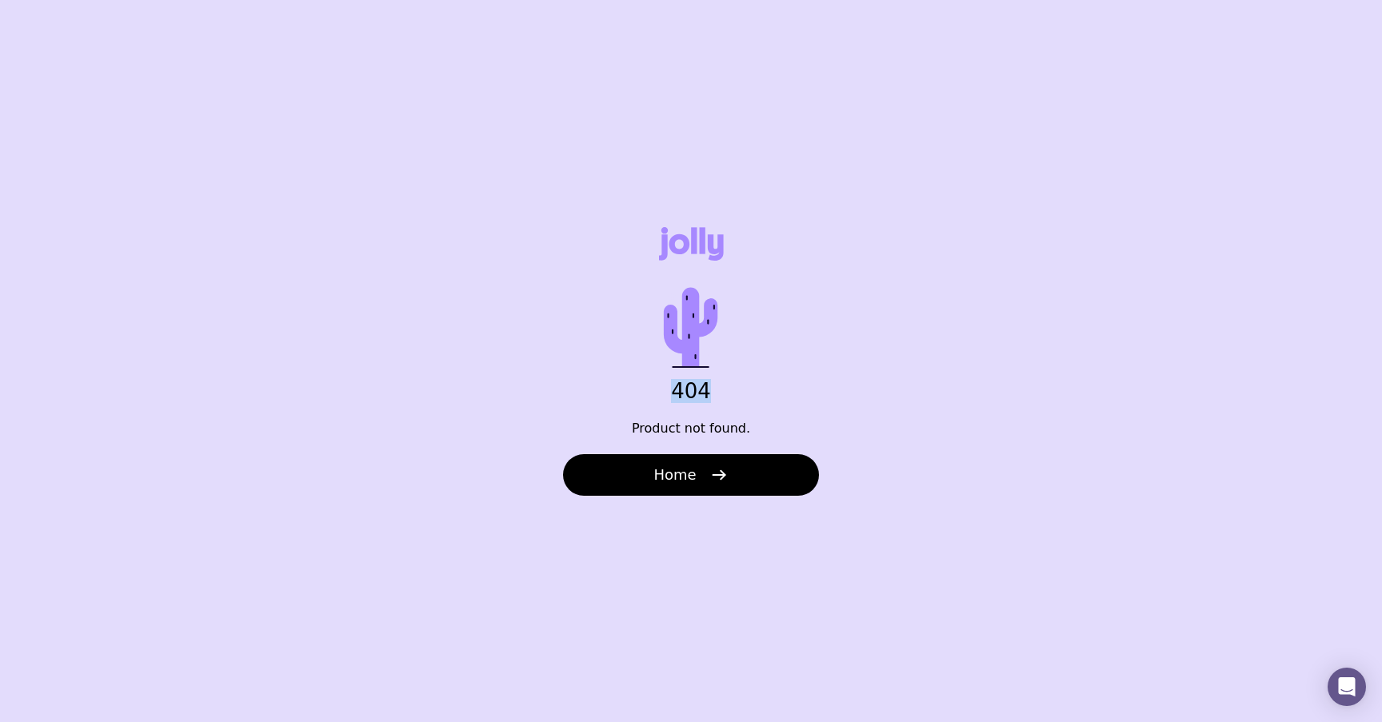
drag, startPoint x: 678, startPoint y: 394, endPoint x: 717, endPoint y: 388, distance: 39.6
click at [717, 388] on h1 "404" at bounding box center [691, 391] width 102 height 24
click at [764, 362] on div "404 Product not found. Home" at bounding box center [691, 361] width 1382 height 722
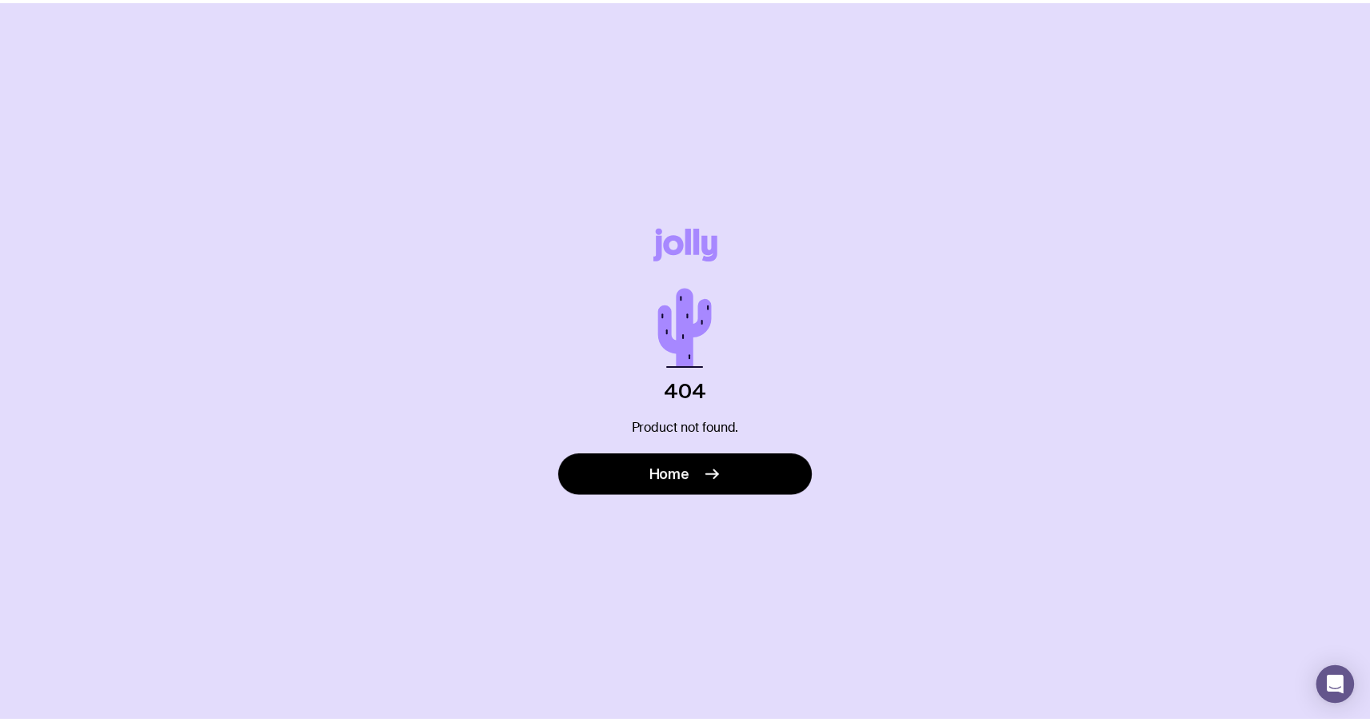
scroll to position [162, 0]
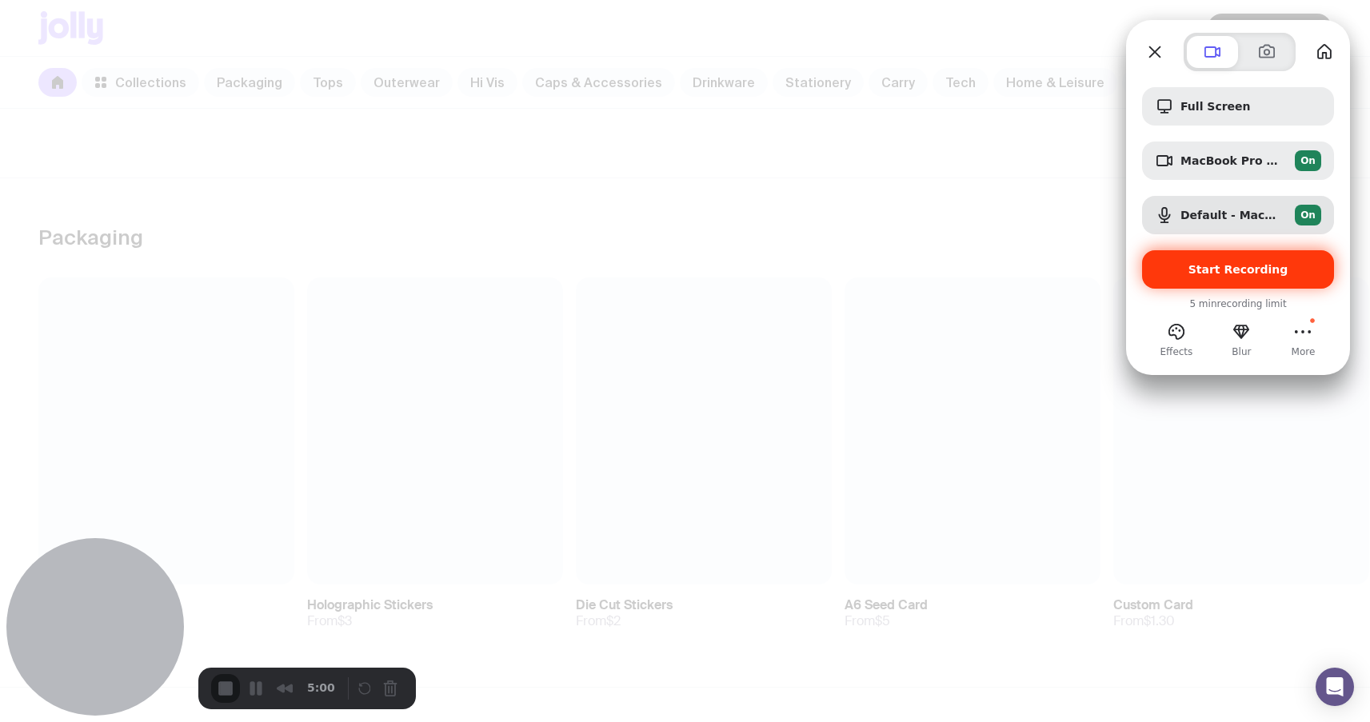
click at [1257, 273] on span "Start Recording" at bounding box center [1239, 269] width 100 height 13
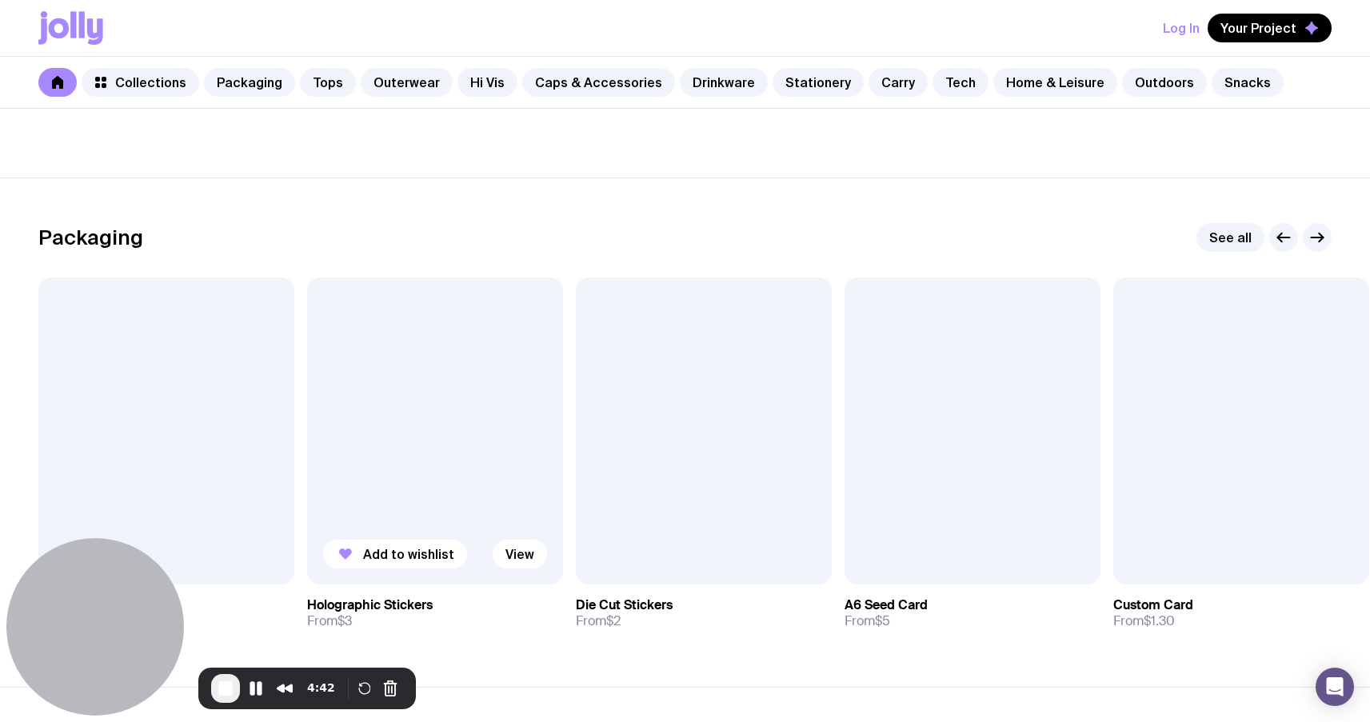
click at [493, 376] on div at bounding box center [435, 431] width 256 height 307
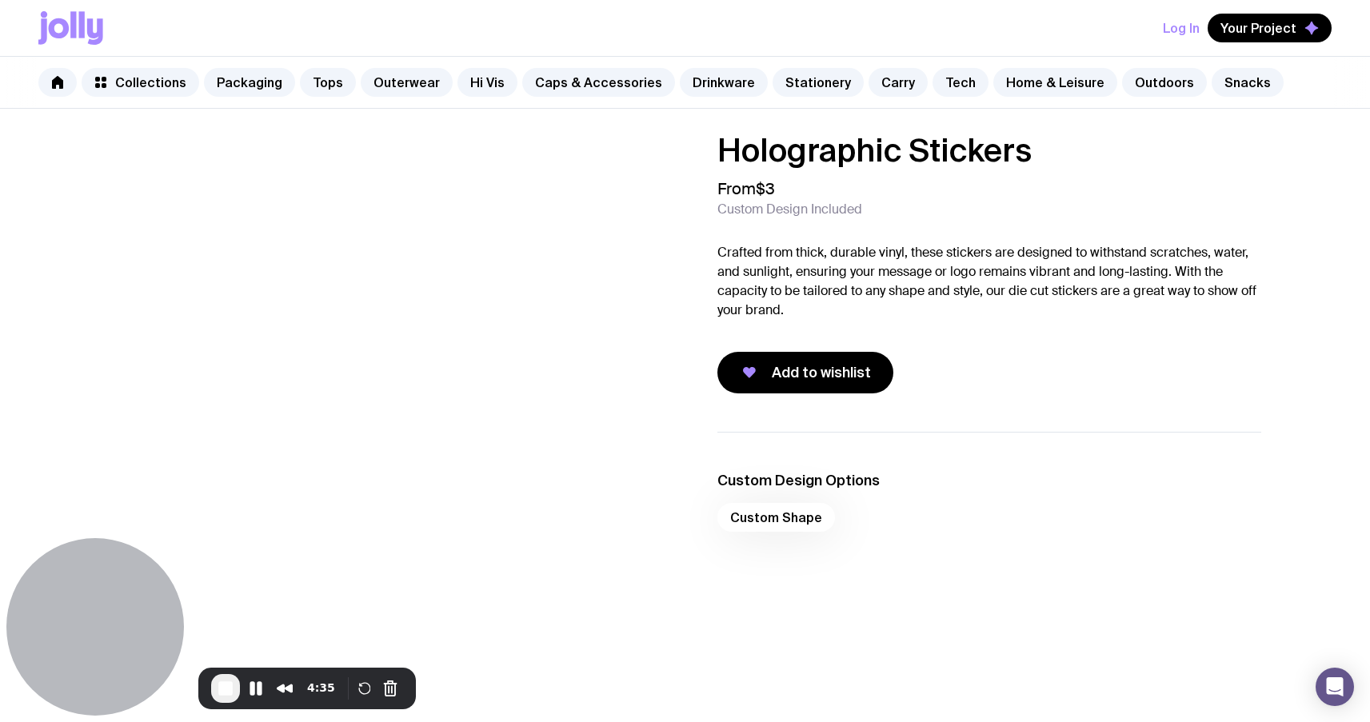
scroll to position [162, 0]
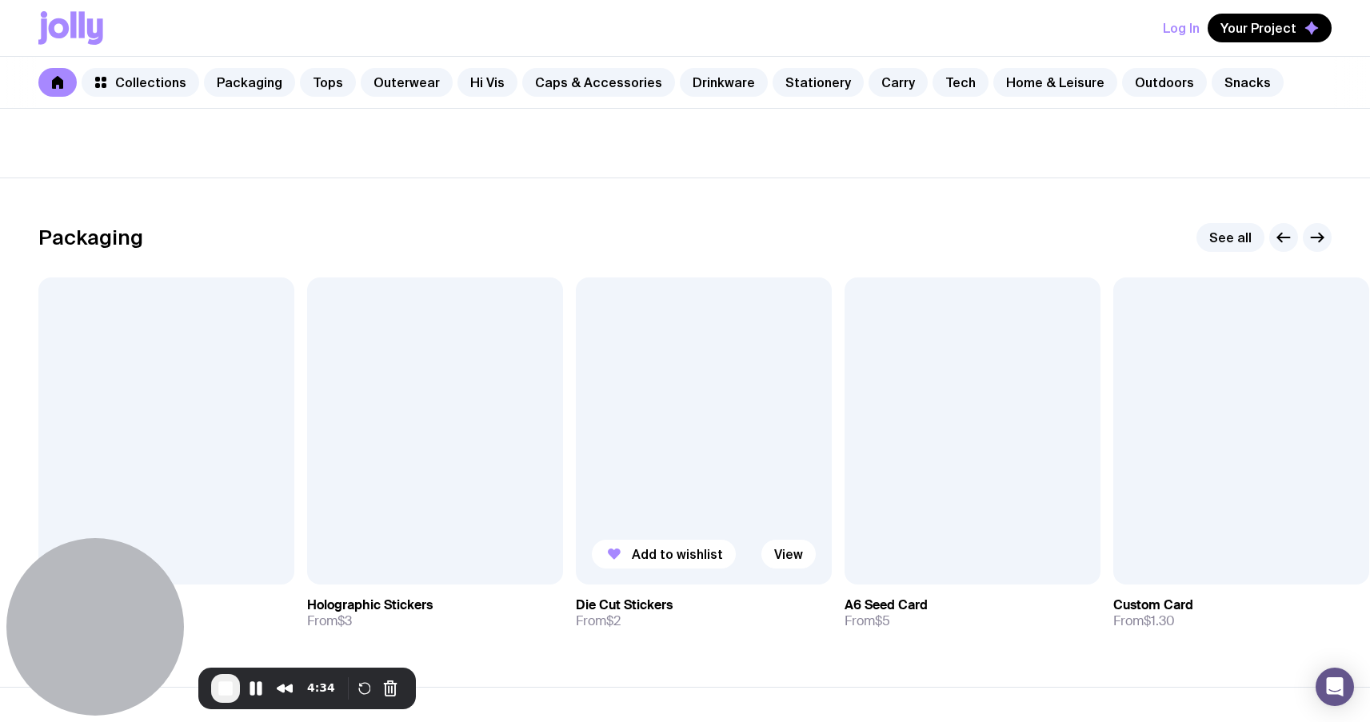
click at [727, 393] on div at bounding box center [704, 431] width 256 height 307
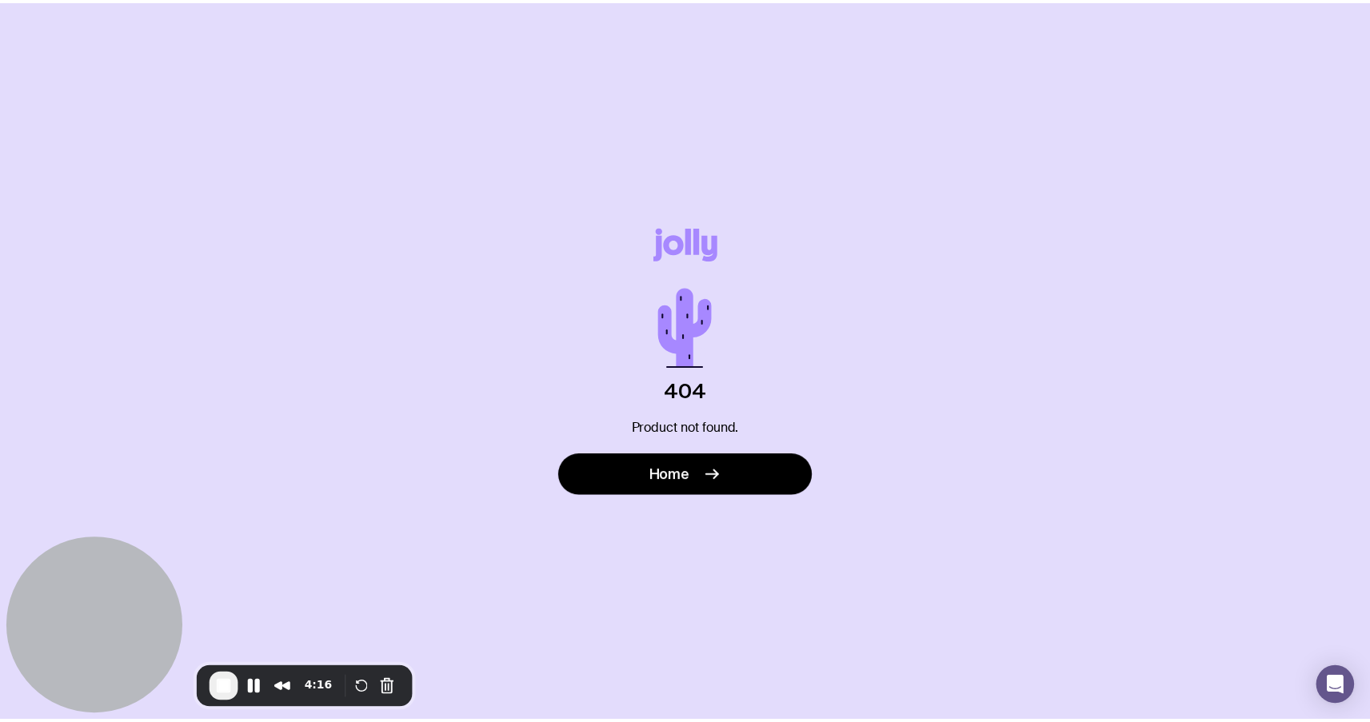
scroll to position [162, 0]
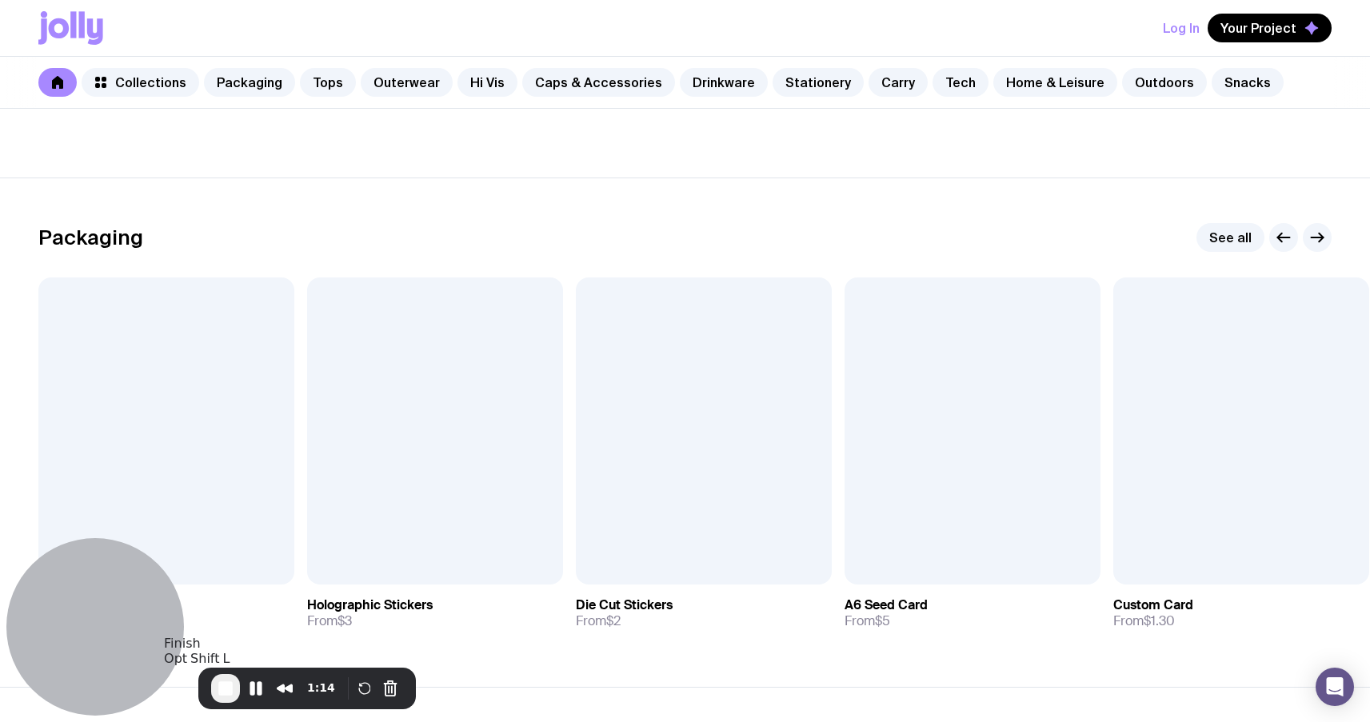
click at [223, 686] on span "End Recording" at bounding box center [225, 688] width 19 height 19
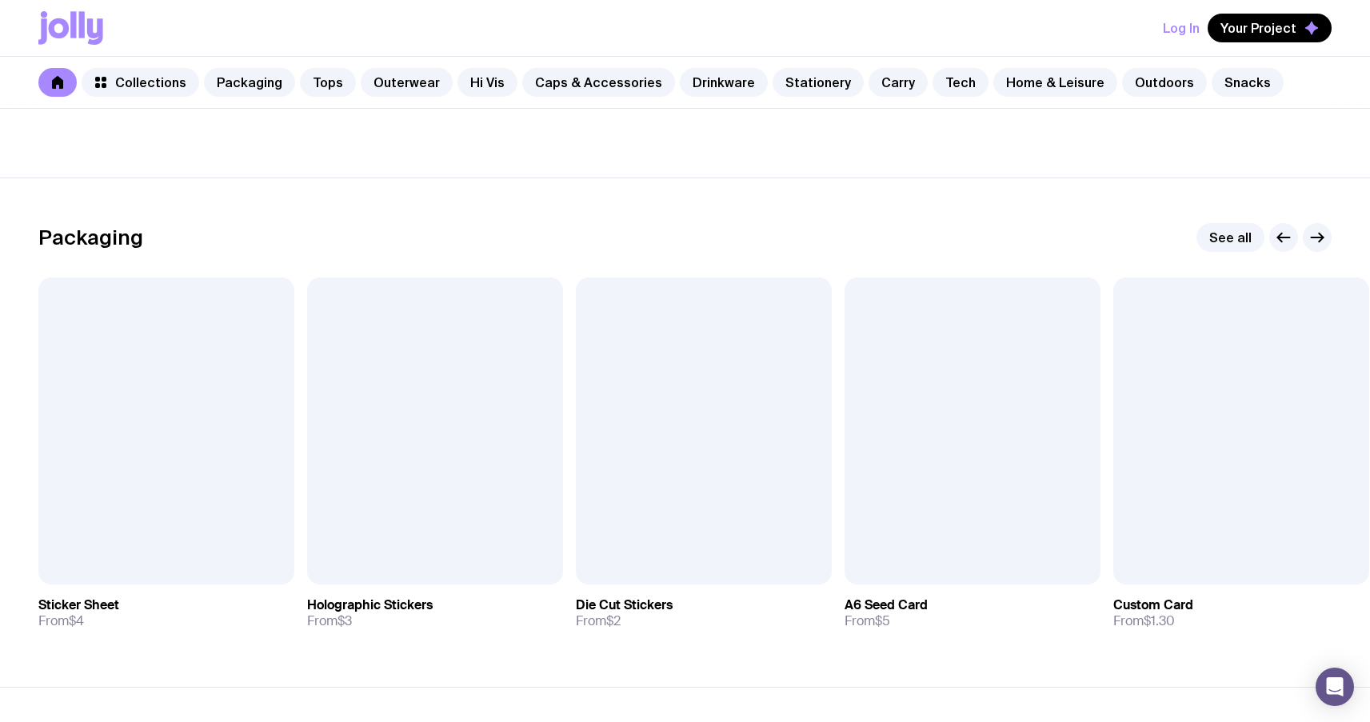
scroll to position [162, 0]
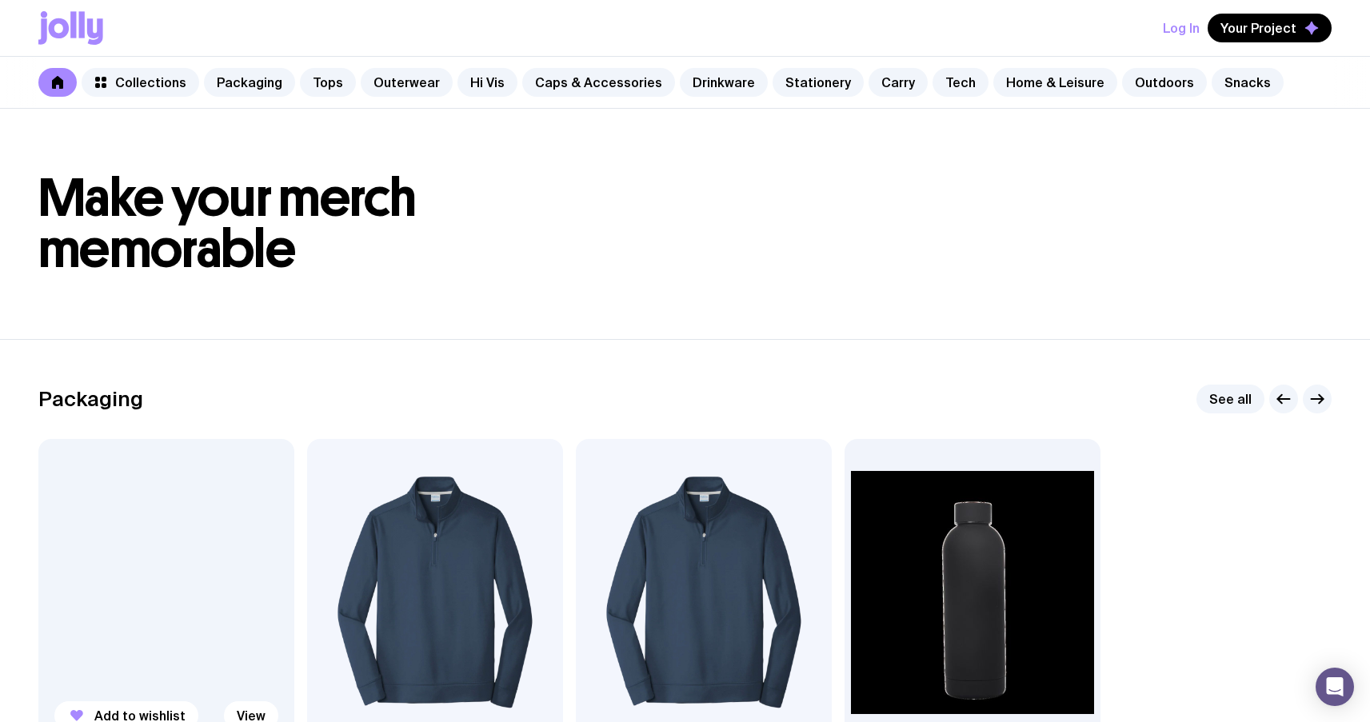
click at [202, 593] on div at bounding box center [166, 592] width 256 height 307
click at [446, 520] on img at bounding box center [435, 592] width 256 height 307
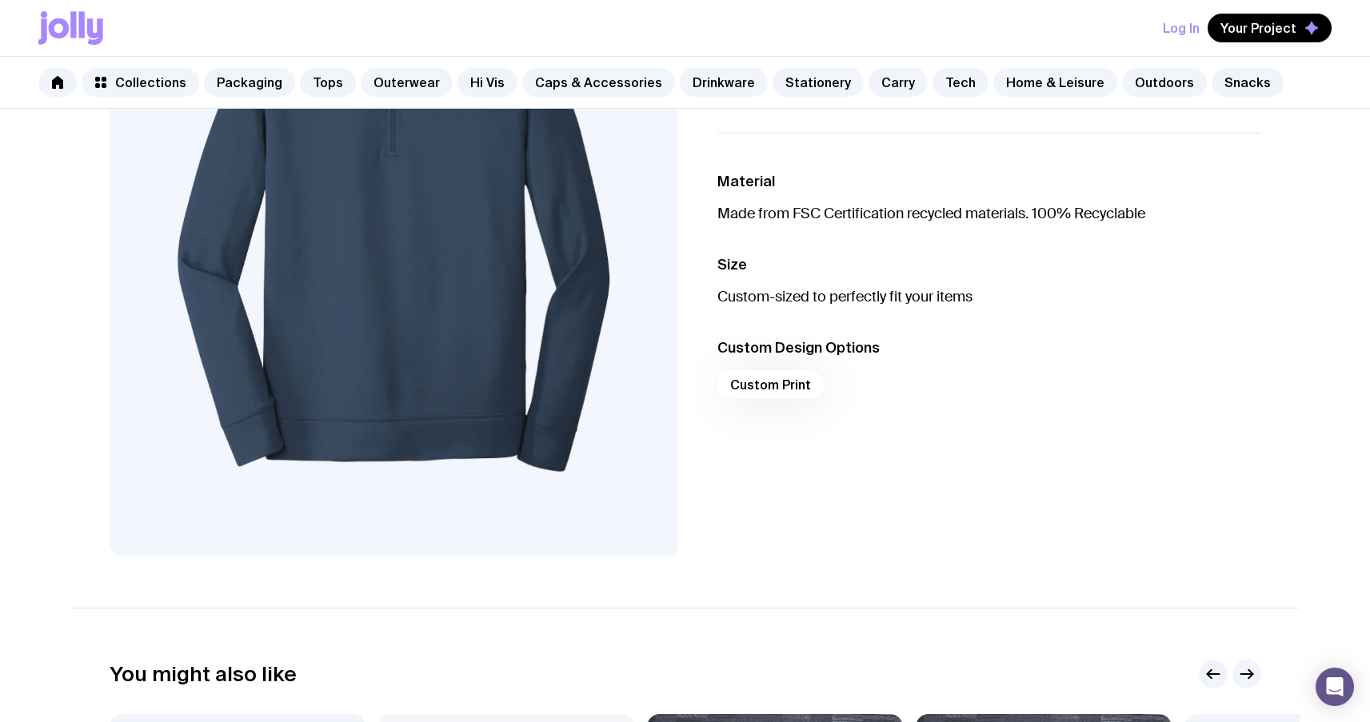
scroll to position [257, 0]
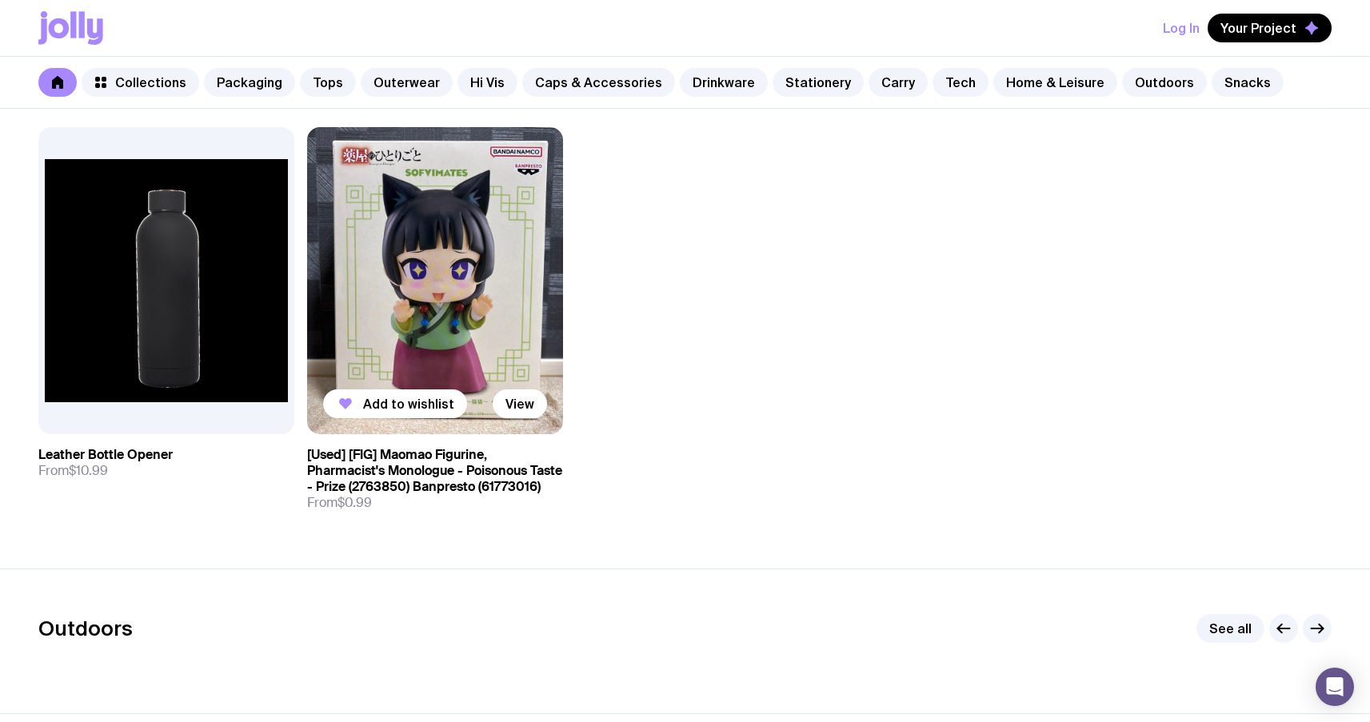
scroll to position [3052, 0]
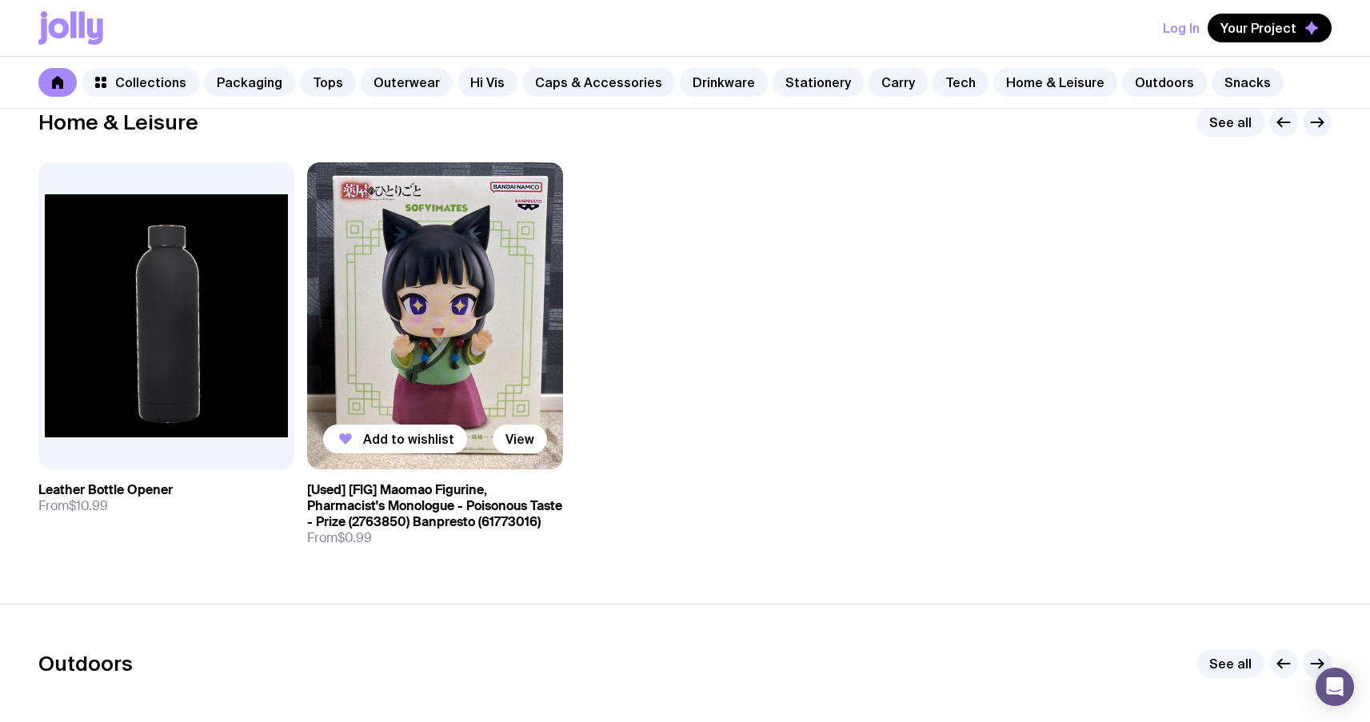
click at [457, 291] on img at bounding box center [435, 315] width 256 height 307
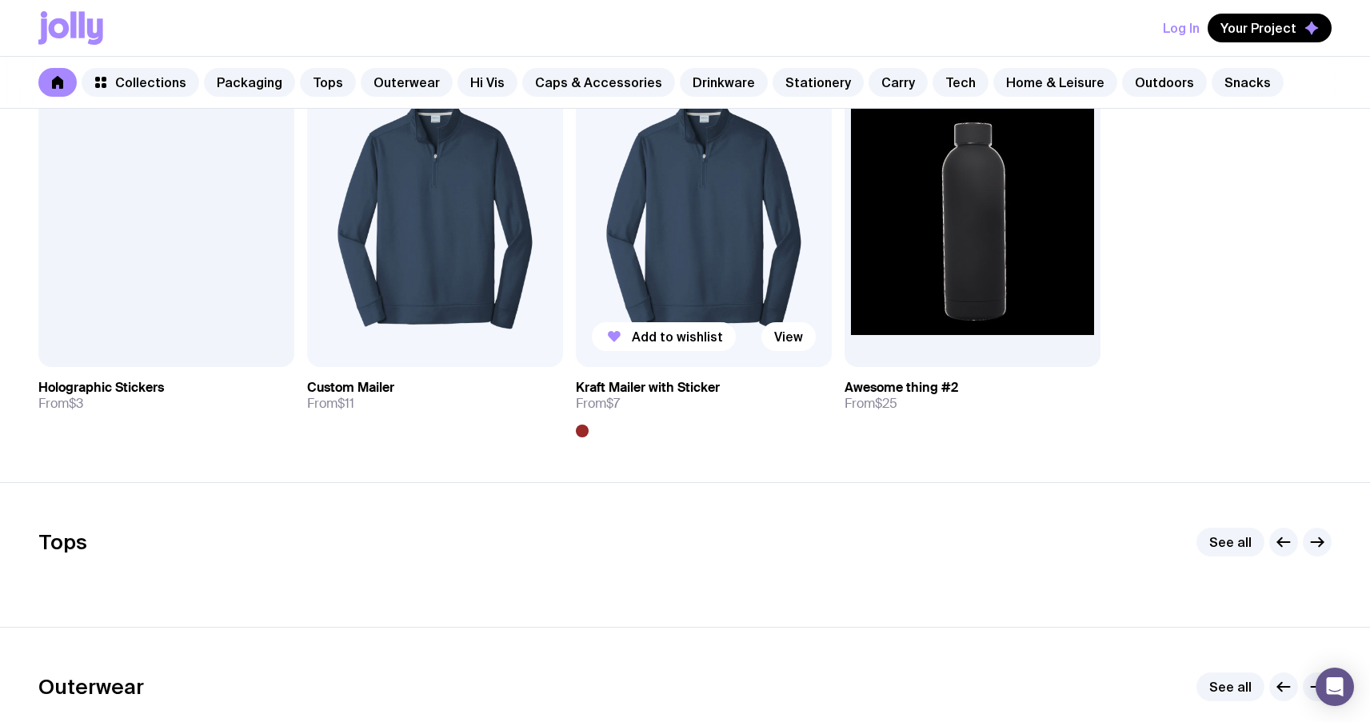
scroll to position [368, 0]
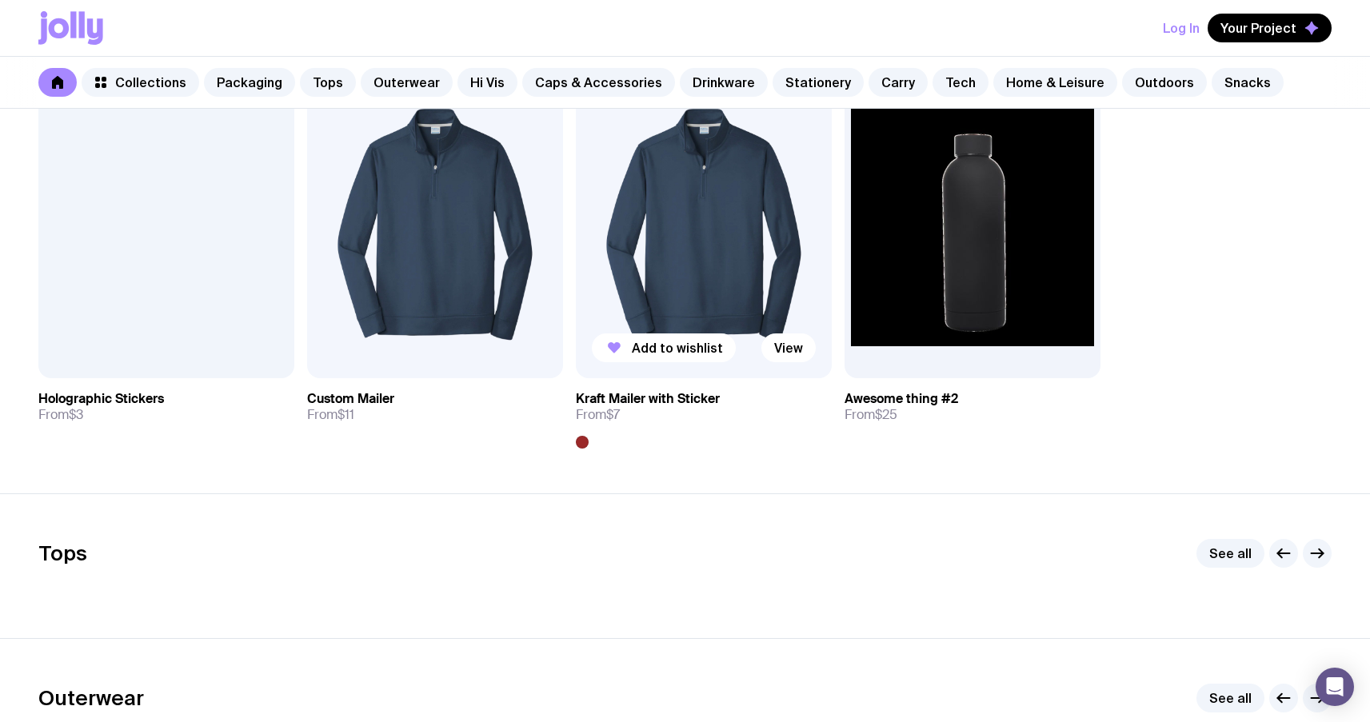
click at [720, 259] on img at bounding box center [704, 224] width 256 height 307
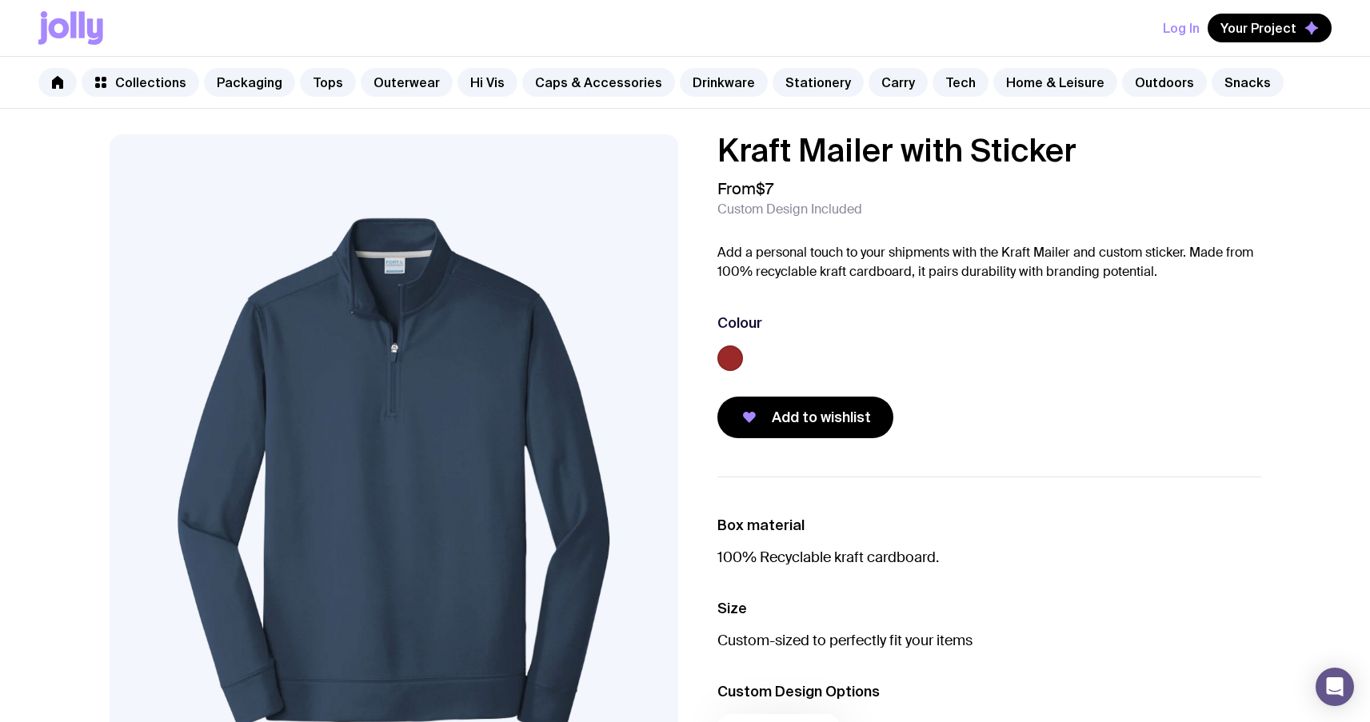
scroll to position [368, 0]
